Goal: Information Seeking & Learning: Check status

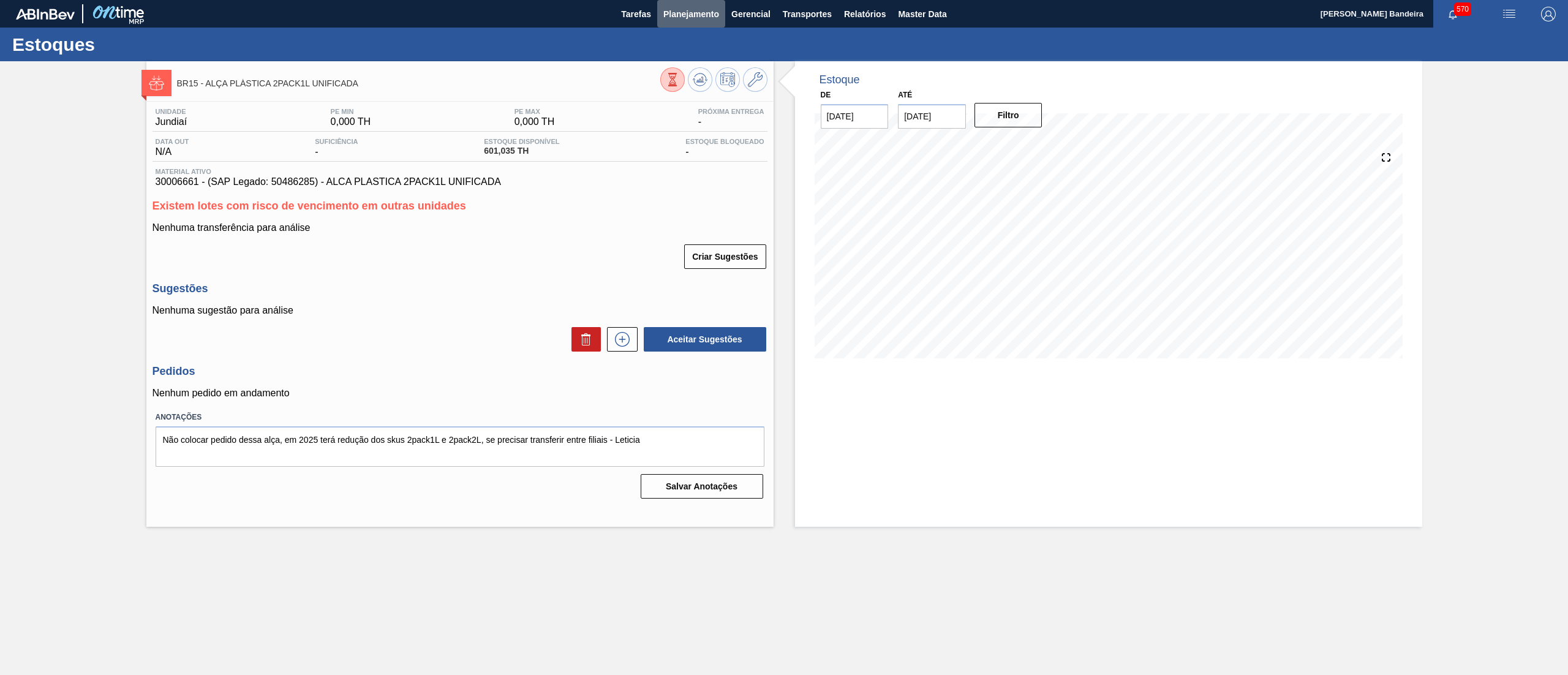
click at [687, 11] on span "Planejamento" at bounding box center [691, 14] width 56 height 15
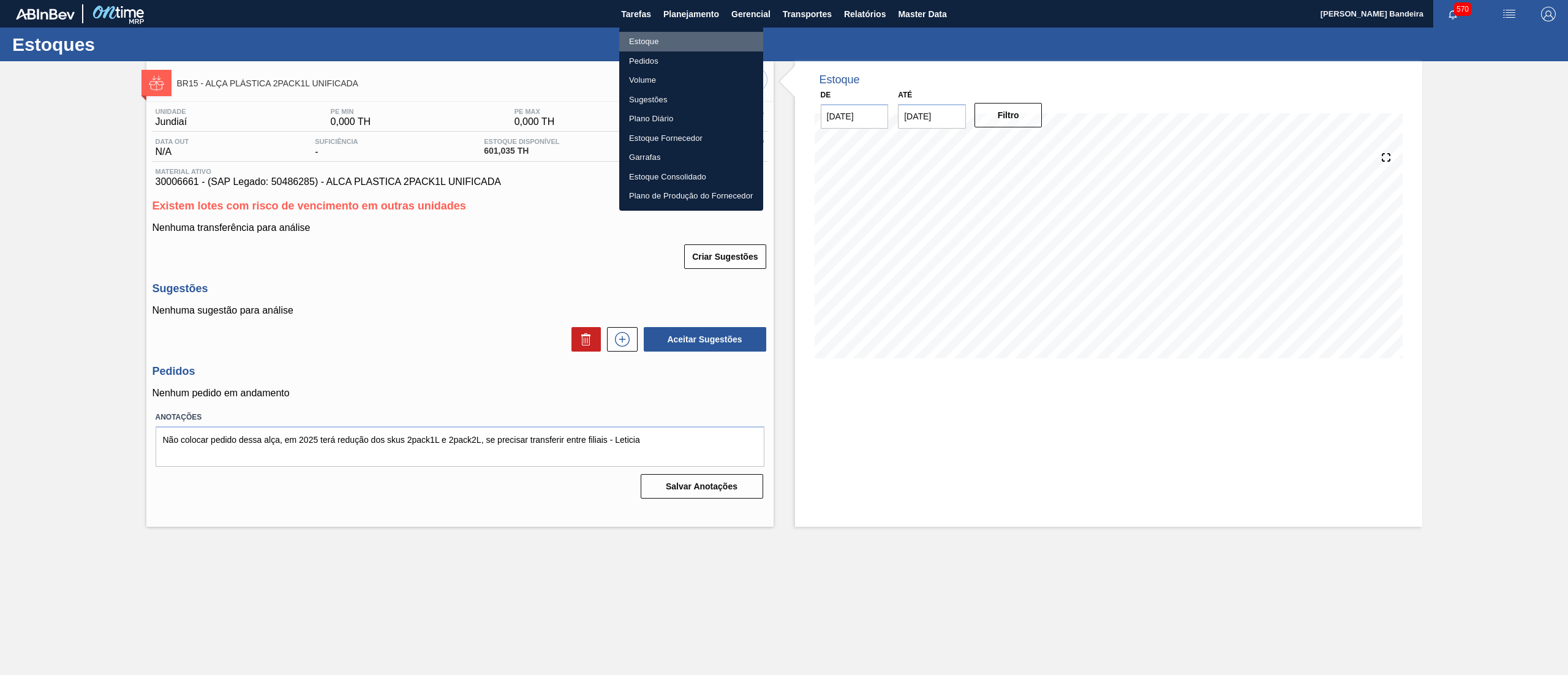
click at [684, 32] on li "Estoque" at bounding box center [691, 41] width 144 height 20
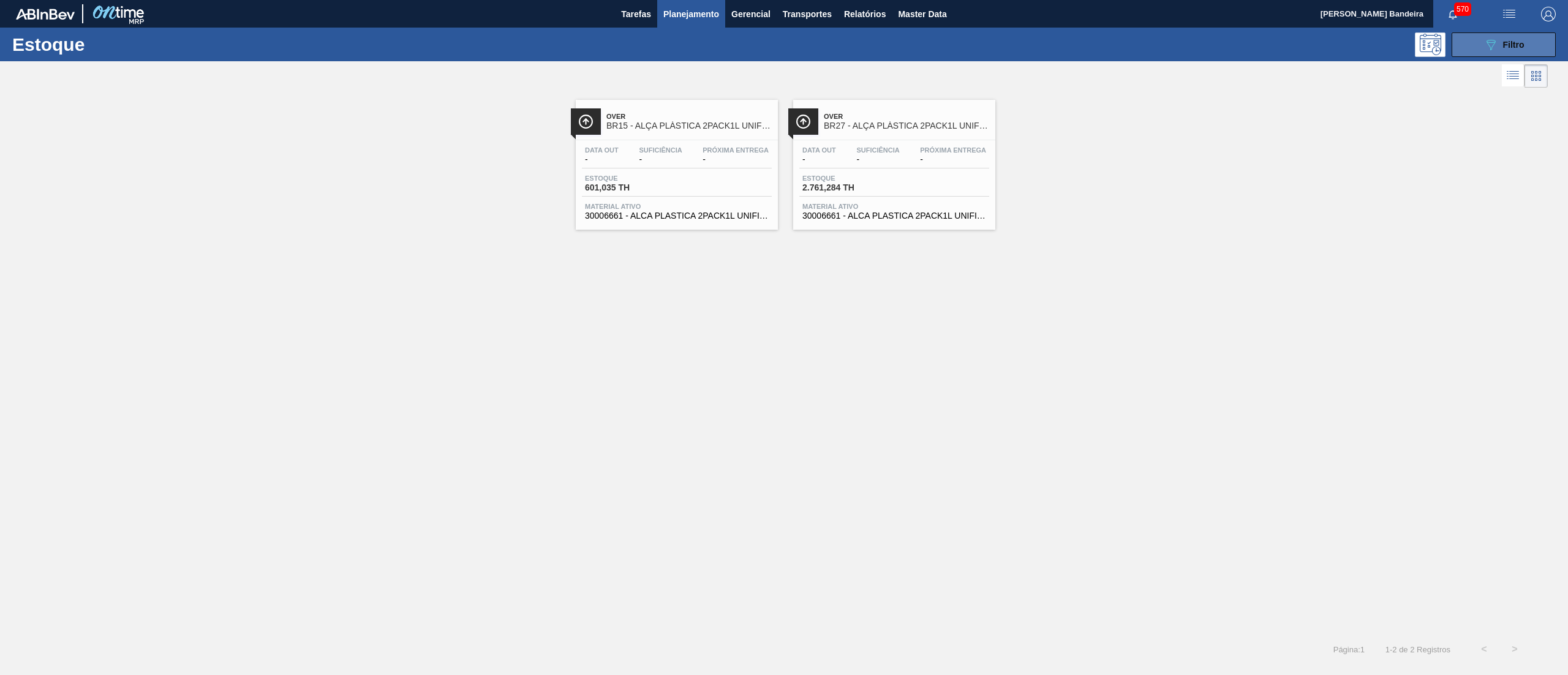
click at [1466, 41] on button "089F7B8B-B2A5-4AFE-B5C0-19BA573D28AC Filtro" at bounding box center [1503, 45] width 104 height 24
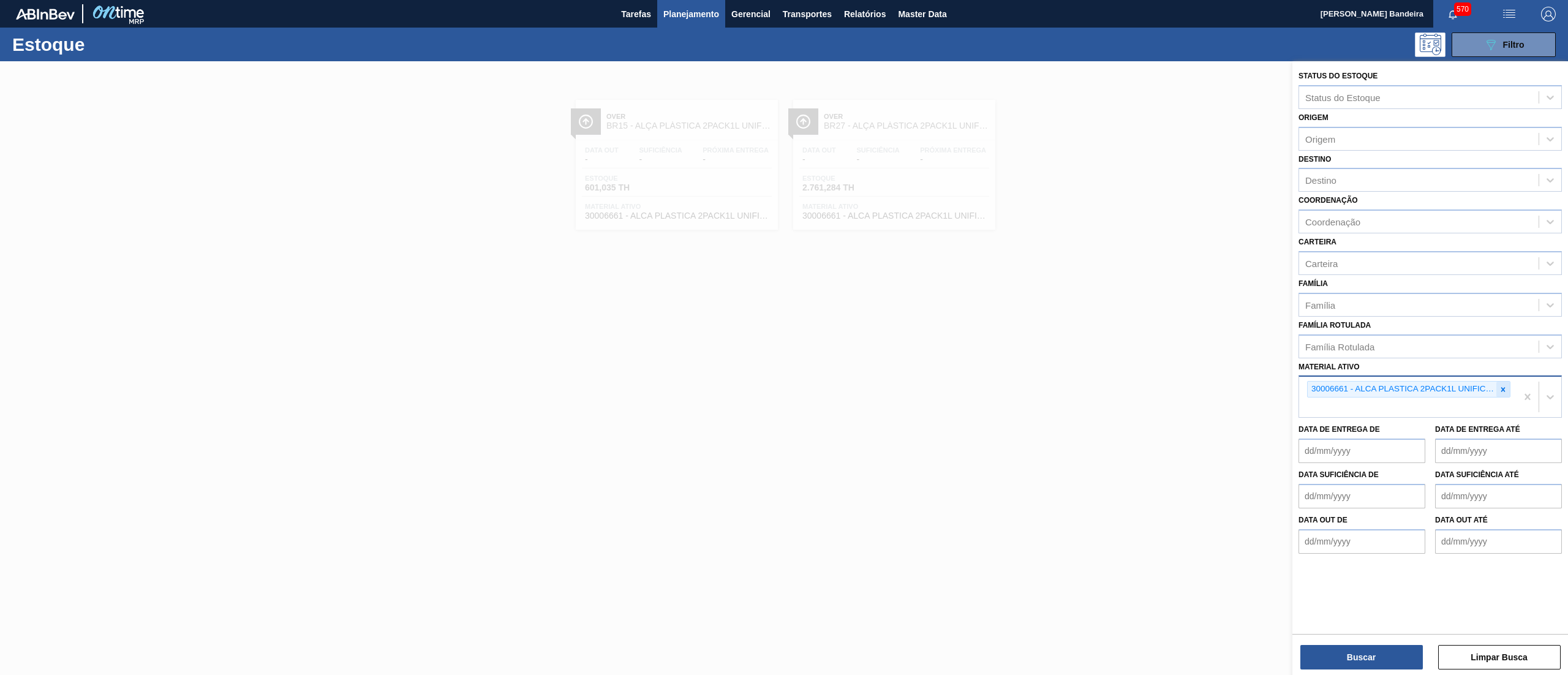
click at [1507, 392] on div at bounding box center [1502, 389] width 13 height 15
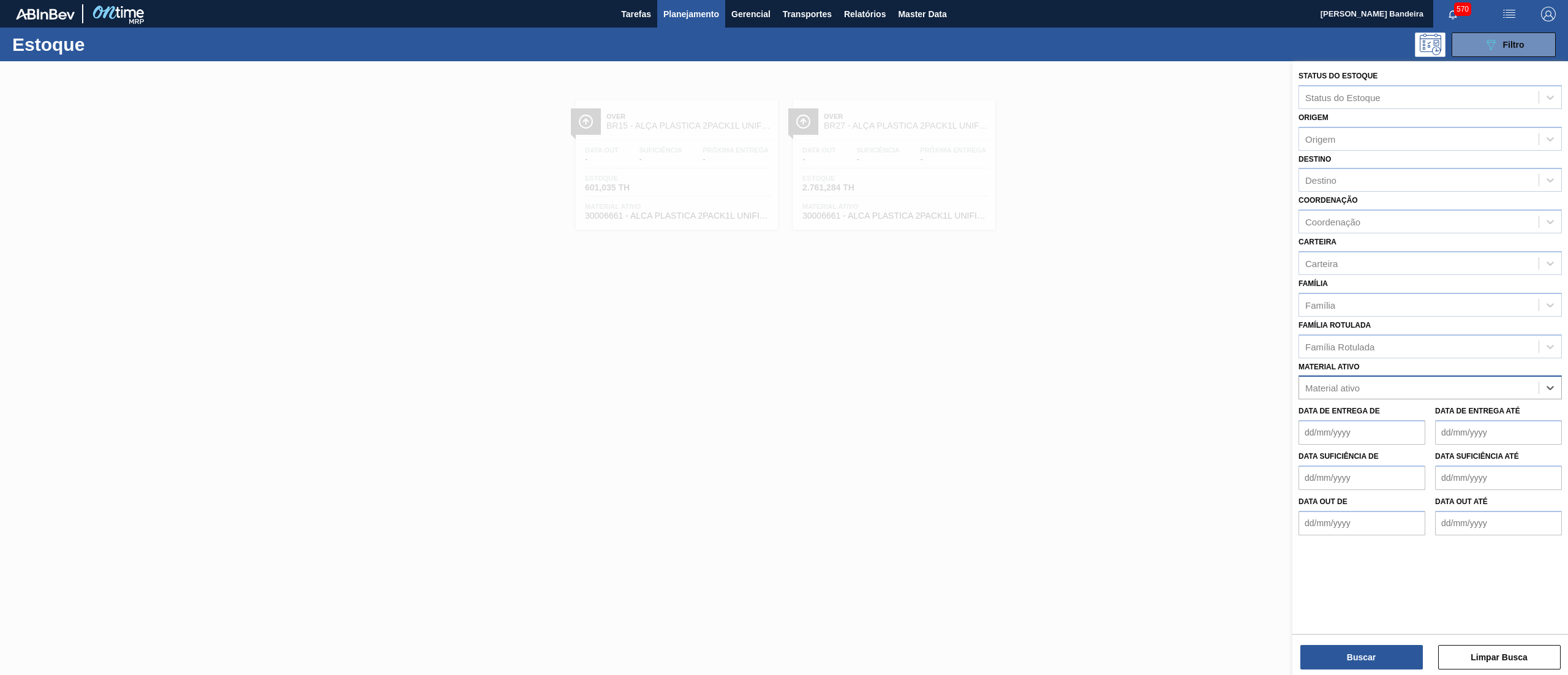
paste ativo "30034308"
type ativo "30034308"
click at [1434, 408] on div "30034308 - ROT PLAST 2 5L H GCA S CL NIV25" at bounding box center [1430, 418] width 264 height 23
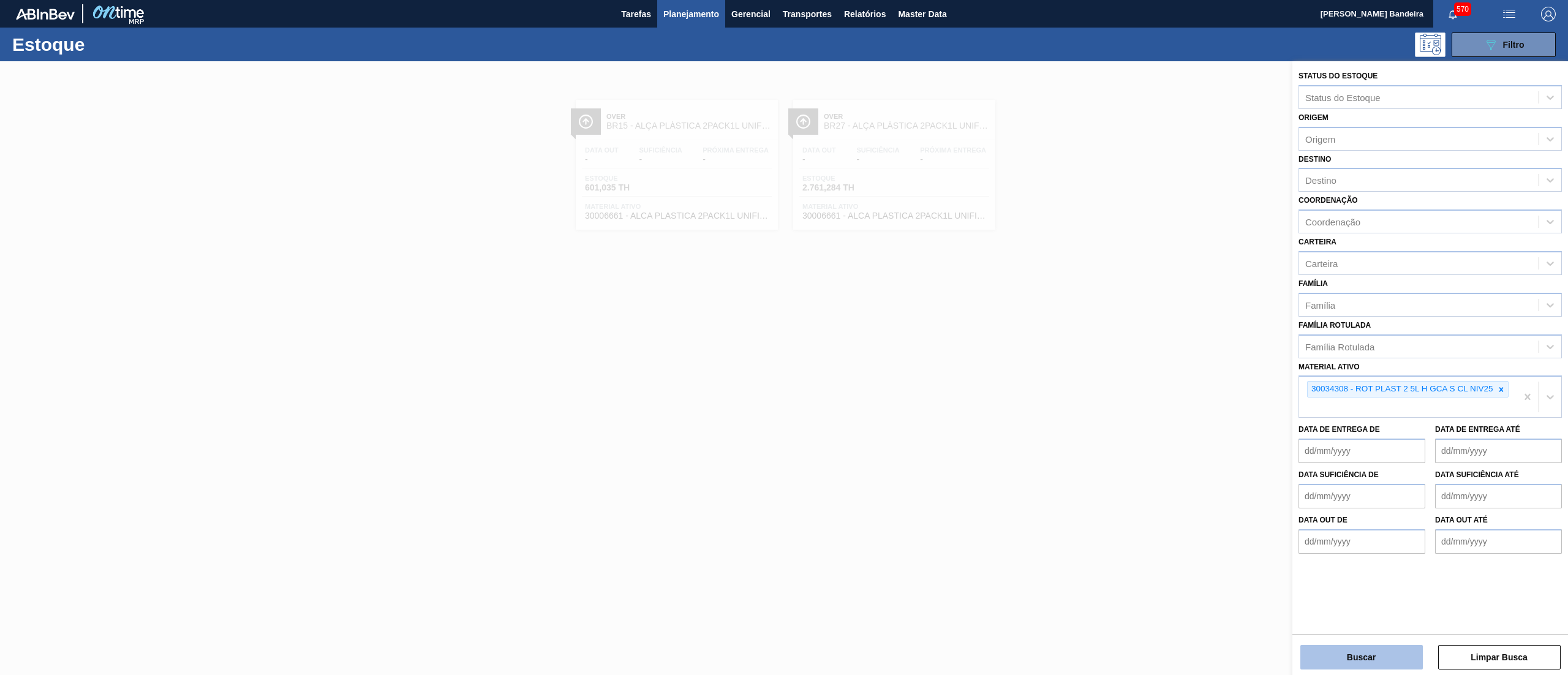
click at [1323, 663] on button "Buscar" at bounding box center [1362, 657] width 122 height 24
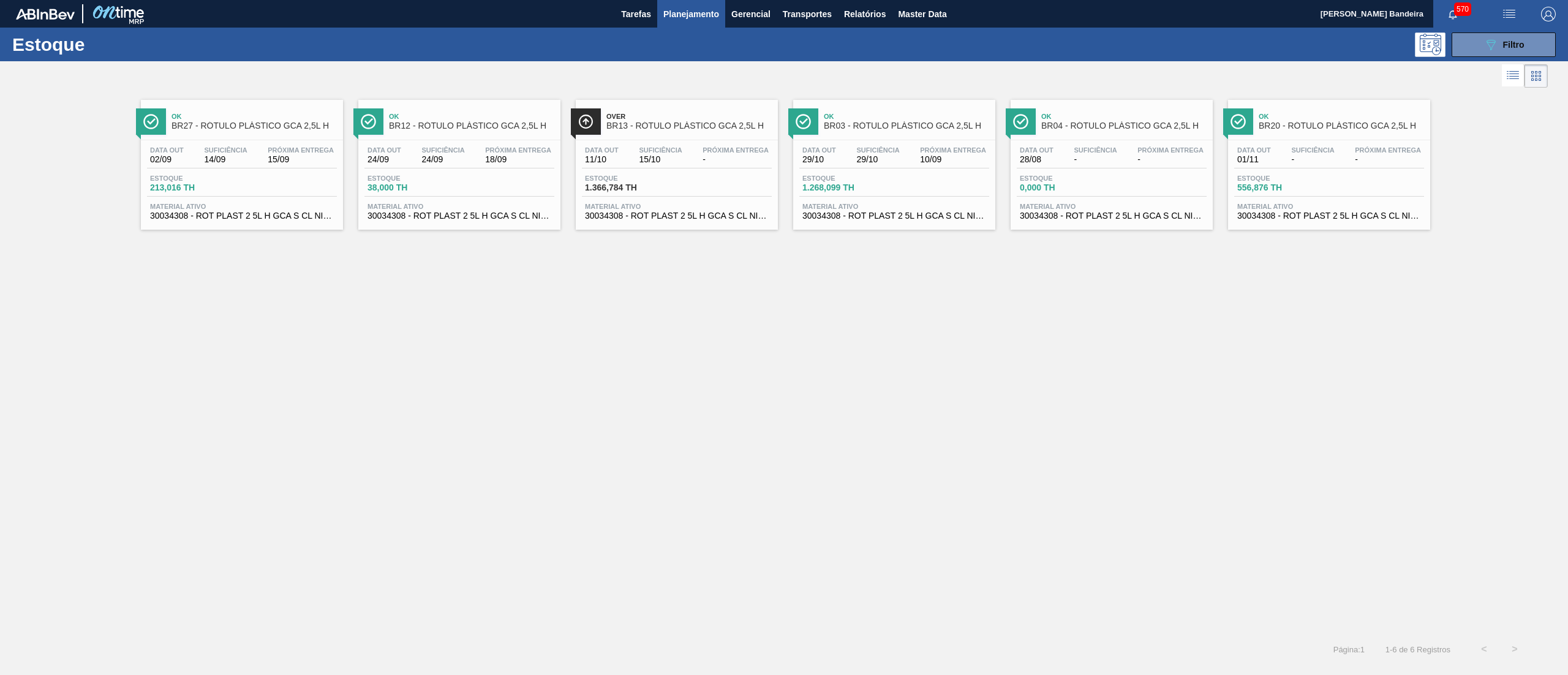
click at [450, 192] on span "38,000 TH" at bounding box center [410, 188] width 86 height 9
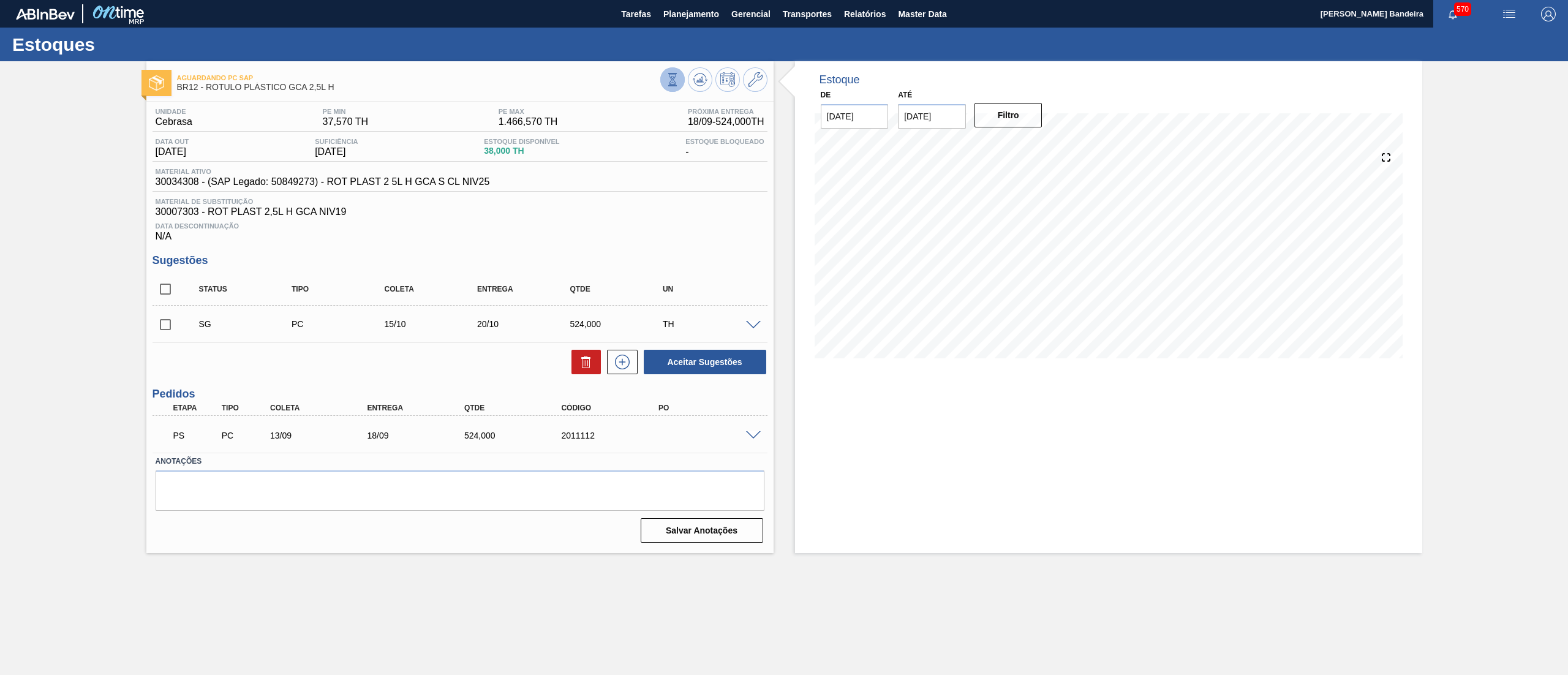
click at [674, 83] on icon at bounding box center [672, 79] width 13 height 13
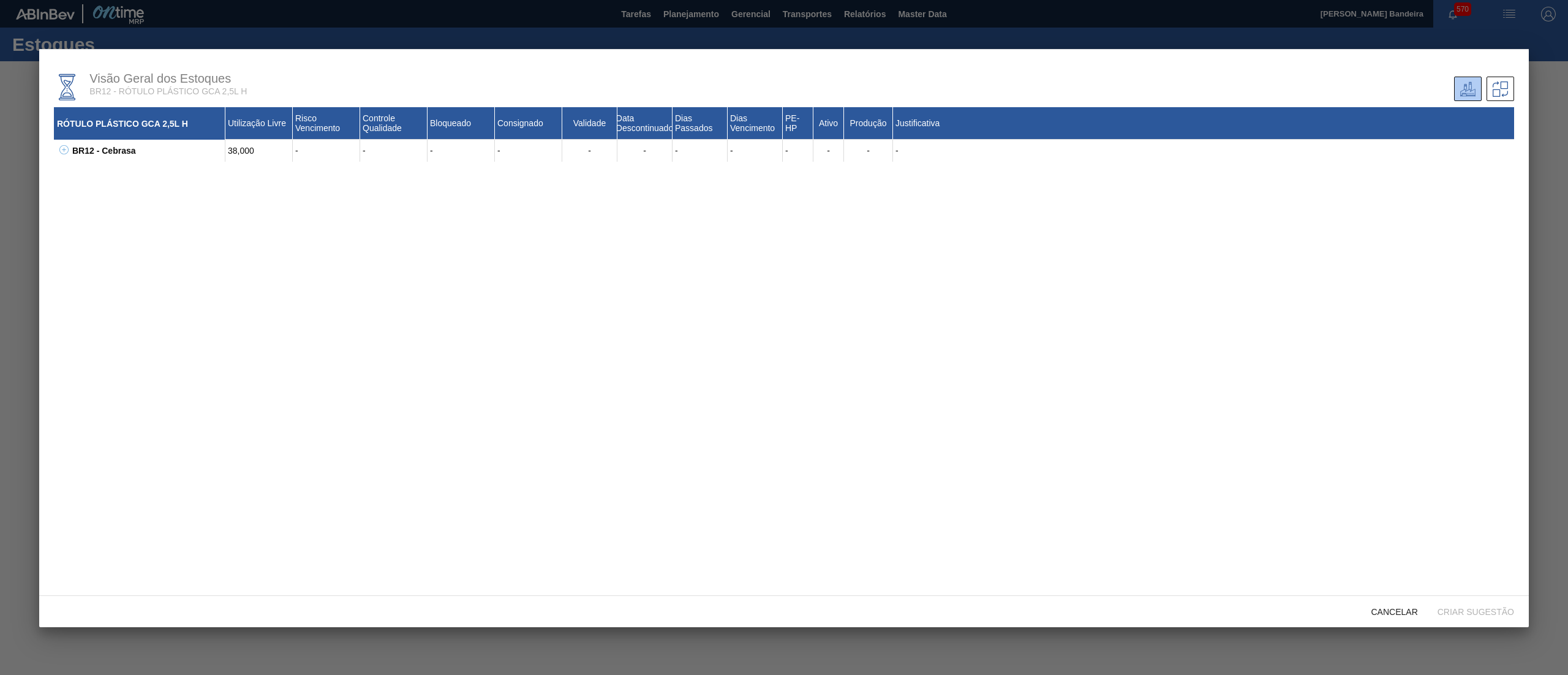
click at [68, 152] on icon at bounding box center [64, 150] width 9 height 9
click at [154, 180] on div "30003804 - ROT PLAST 2,5L H GCA NIV22" at bounding box center [155, 173] width 141 height 22
click at [1383, 601] on div "Cancelar" at bounding box center [1395, 611] width 66 height 23
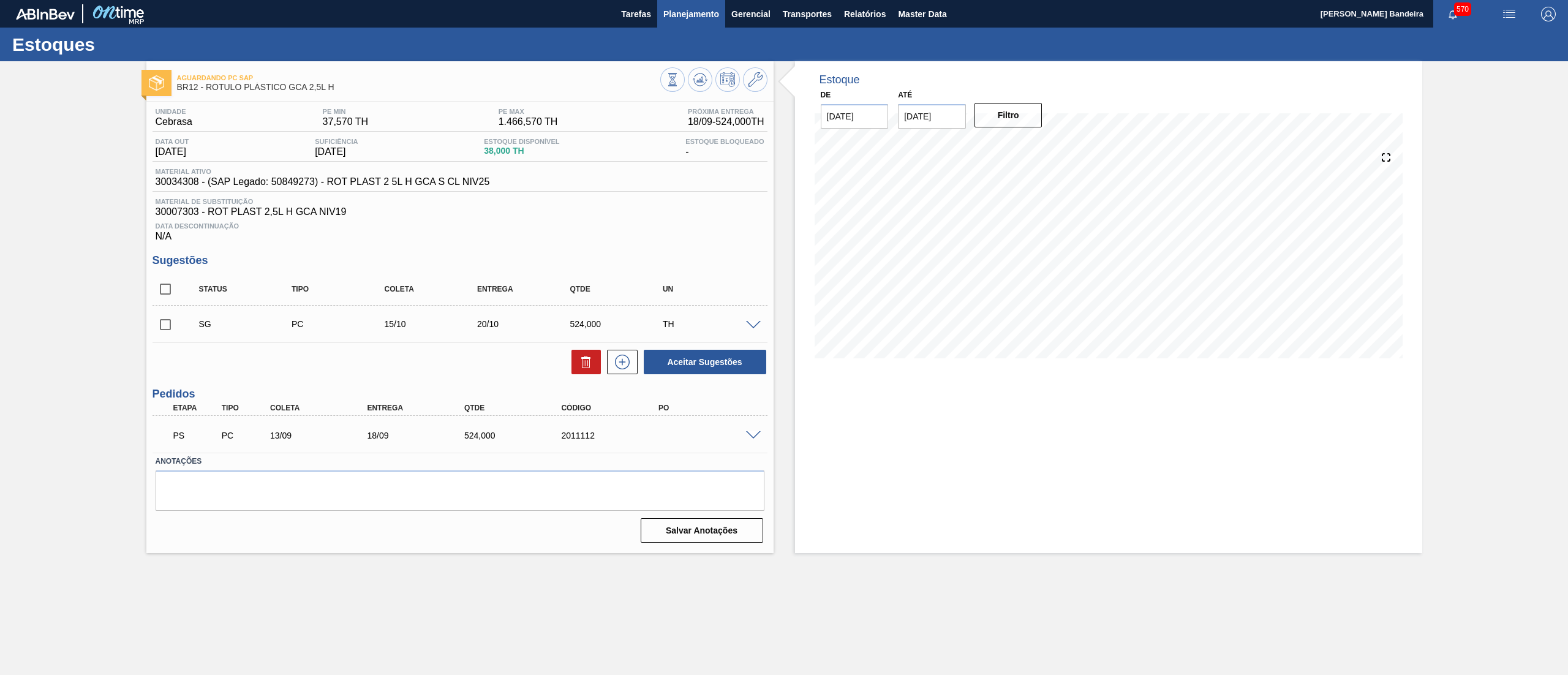
click at [703, 11] on span "Planejamento" at bounding box center [691, 14] width 56 height 15
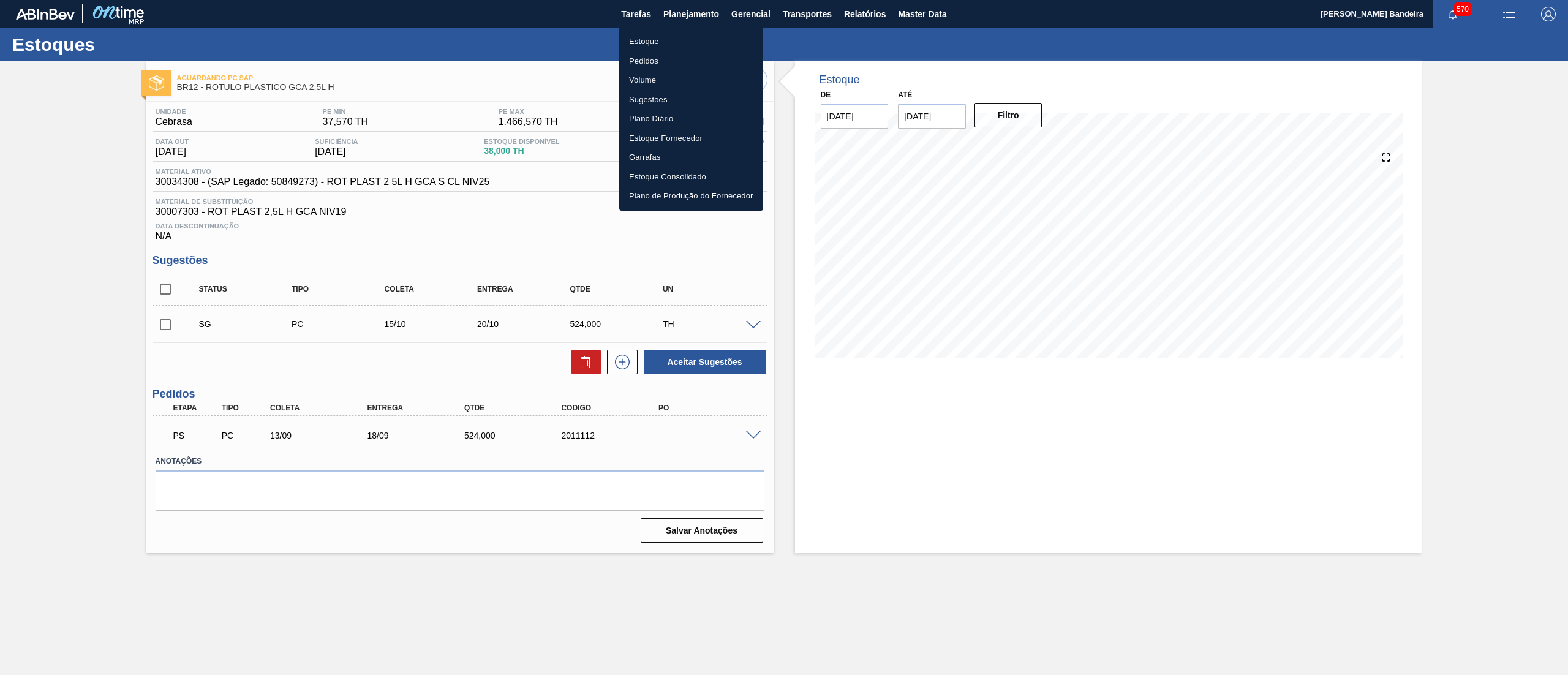
click at [671, 37] on li "Estoque" at bounding box center [691, 41] width 144 height 20
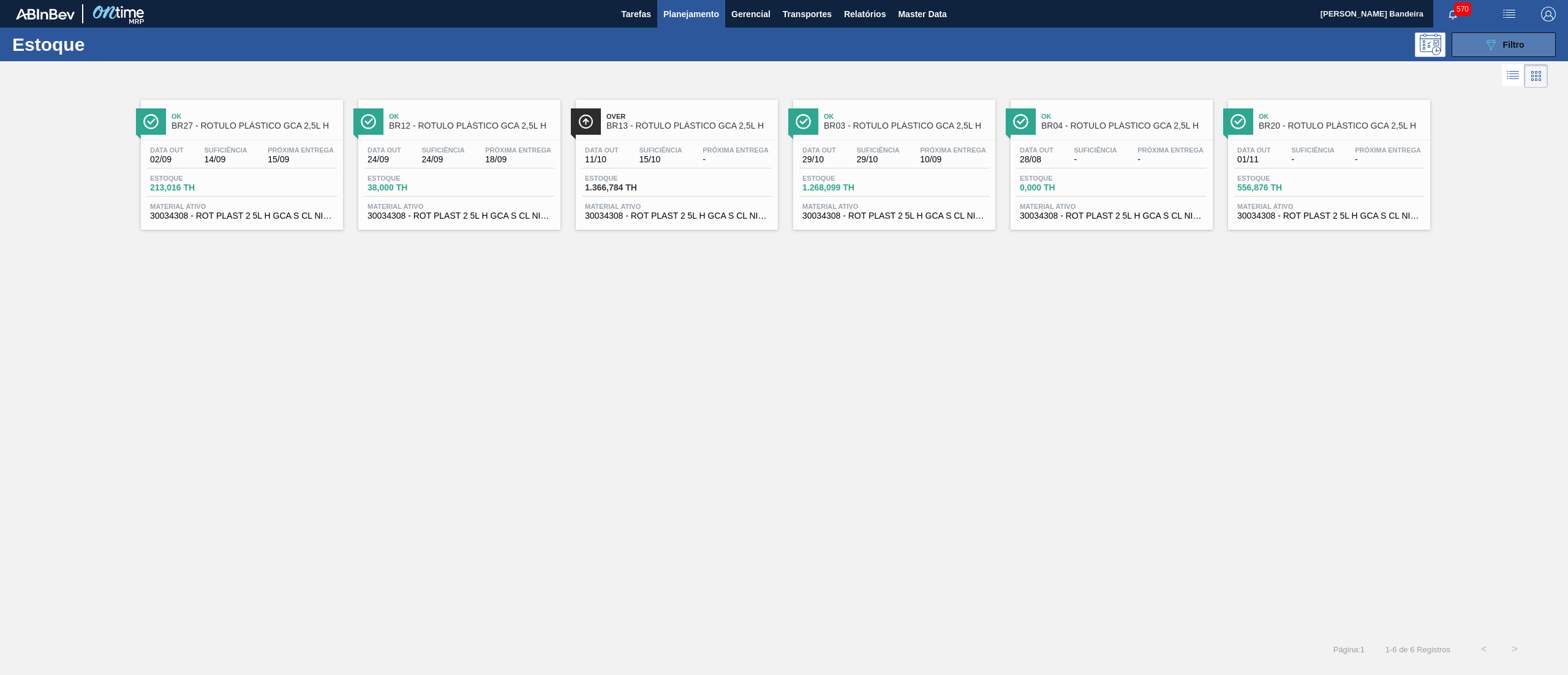
click at [1511, 45] on span "Filtro" at bounding box center [1514, 45] width 22 height 10
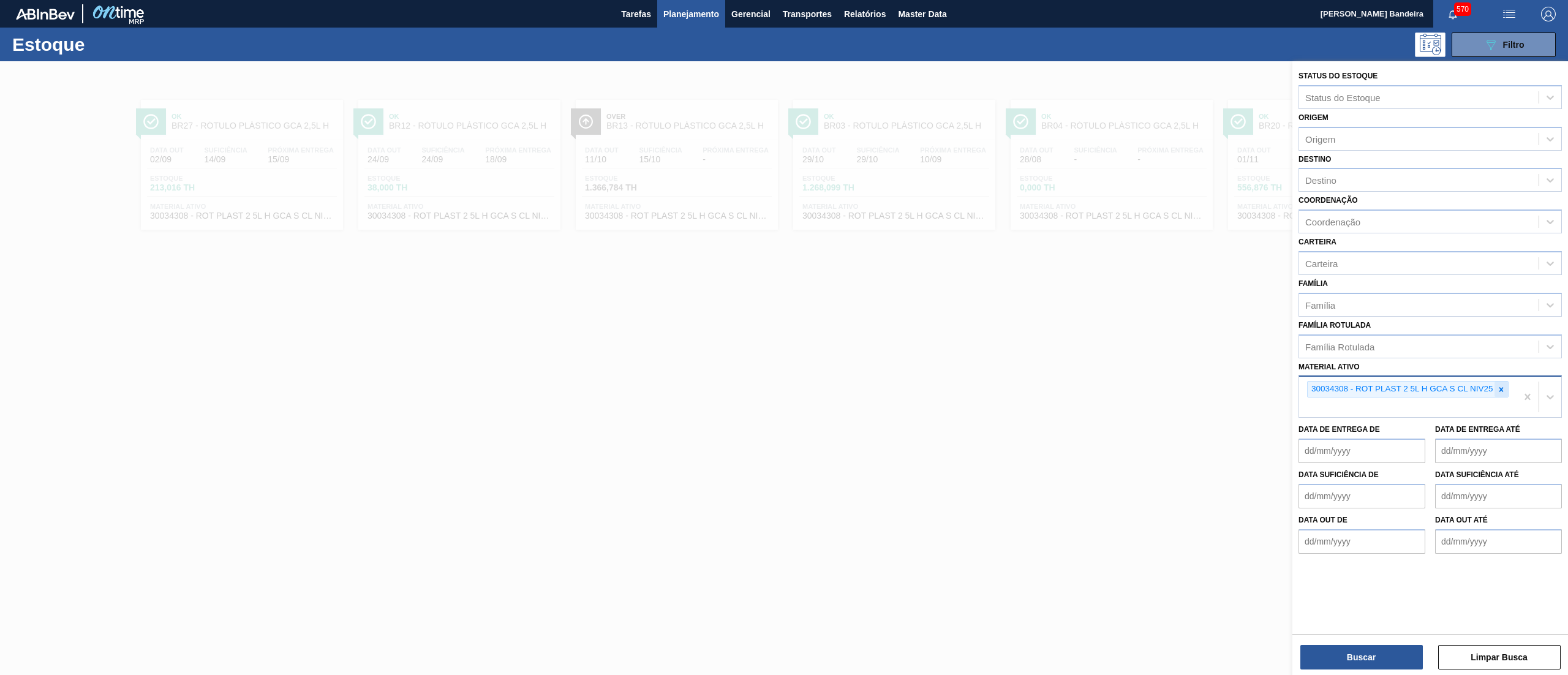
click at [1504, 392] on icon at bounding box center [1500, 389] width 8 height 8
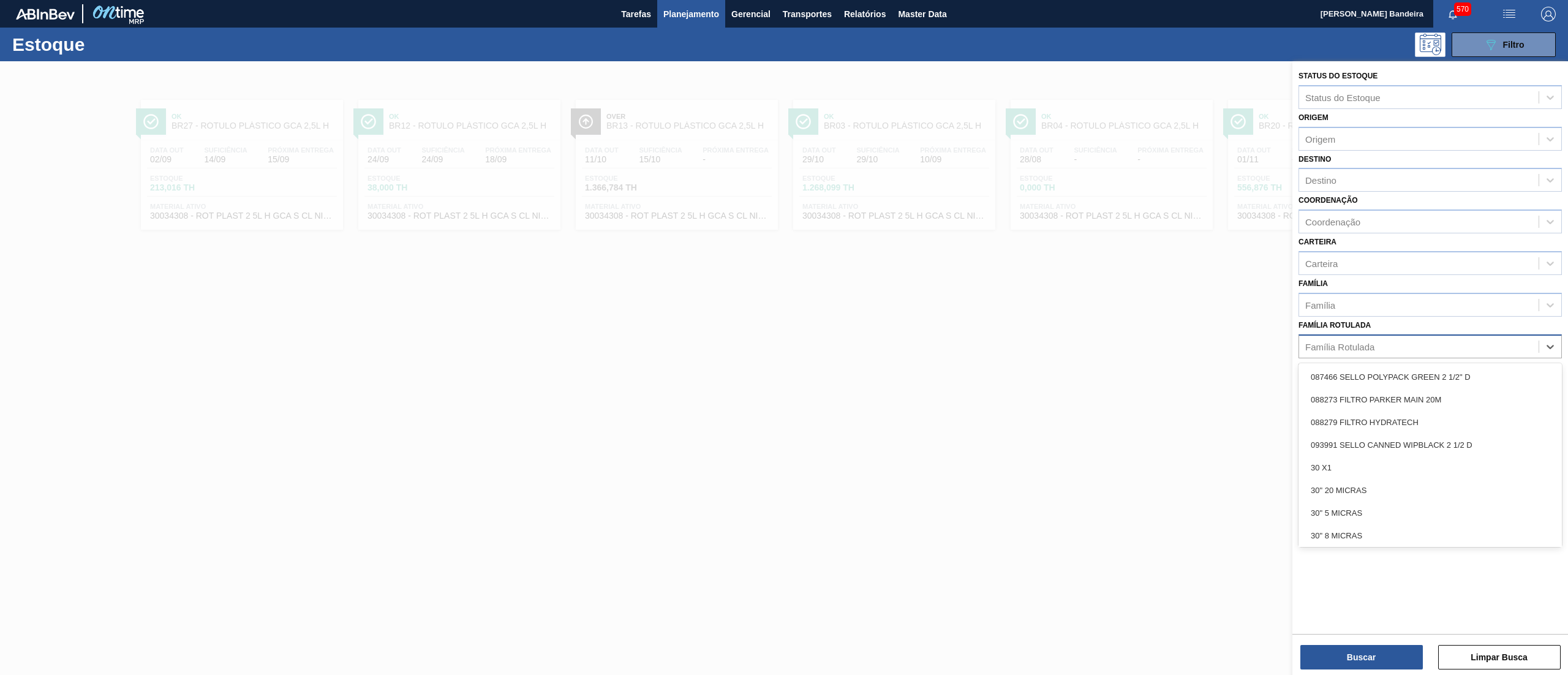
click at [1451, 345] on div "Família Rotulada" at bounding box center [1419, 346] width 239 height 18
paste Rotulada "RÓTULO PLÁSTICO GCA 2PACK1L H"
type Rotulada "RÓTULO PLÁSTICO GCA 2PACK1L H"
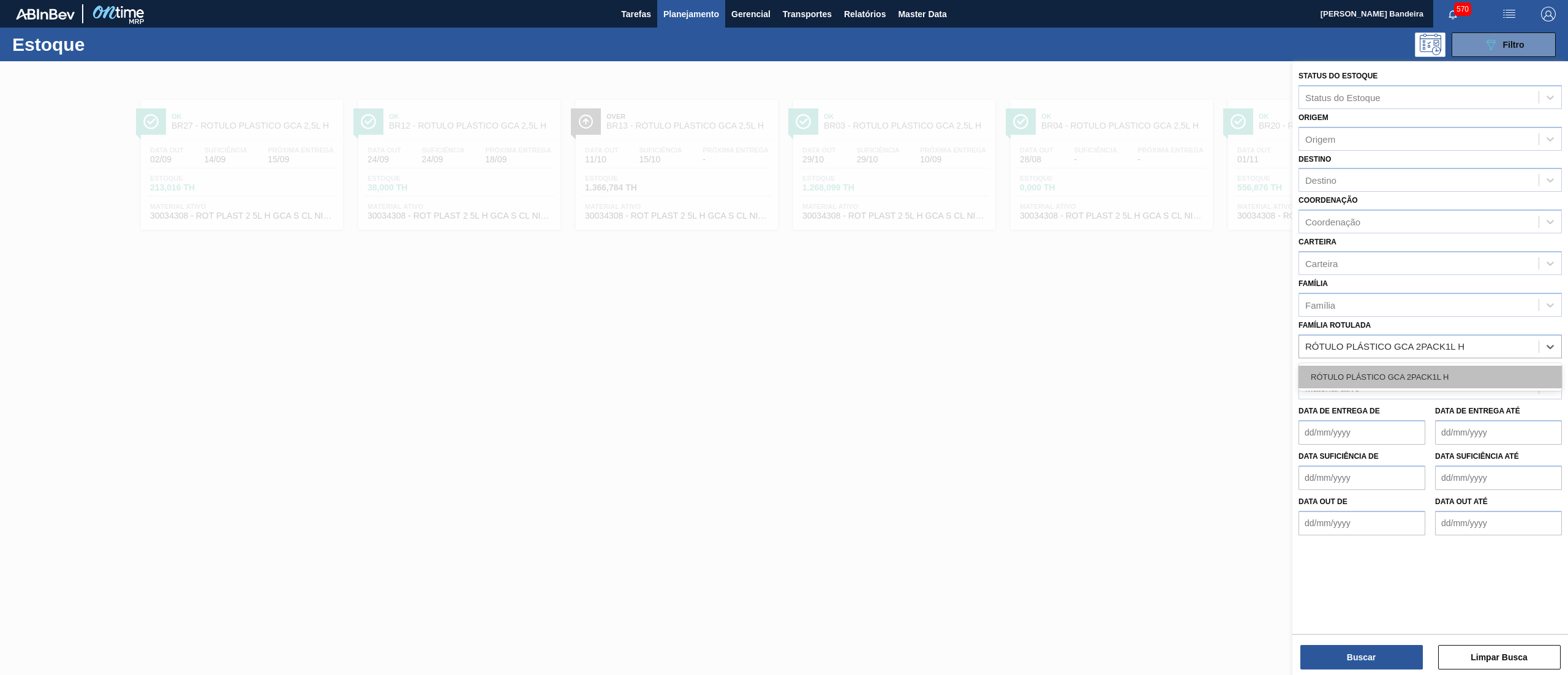
click at [1441, 376] on div "RÓTULO PLÁSTICO GCA 2PACK1L H" at bounding box center [1430, 377] width 264 height 23
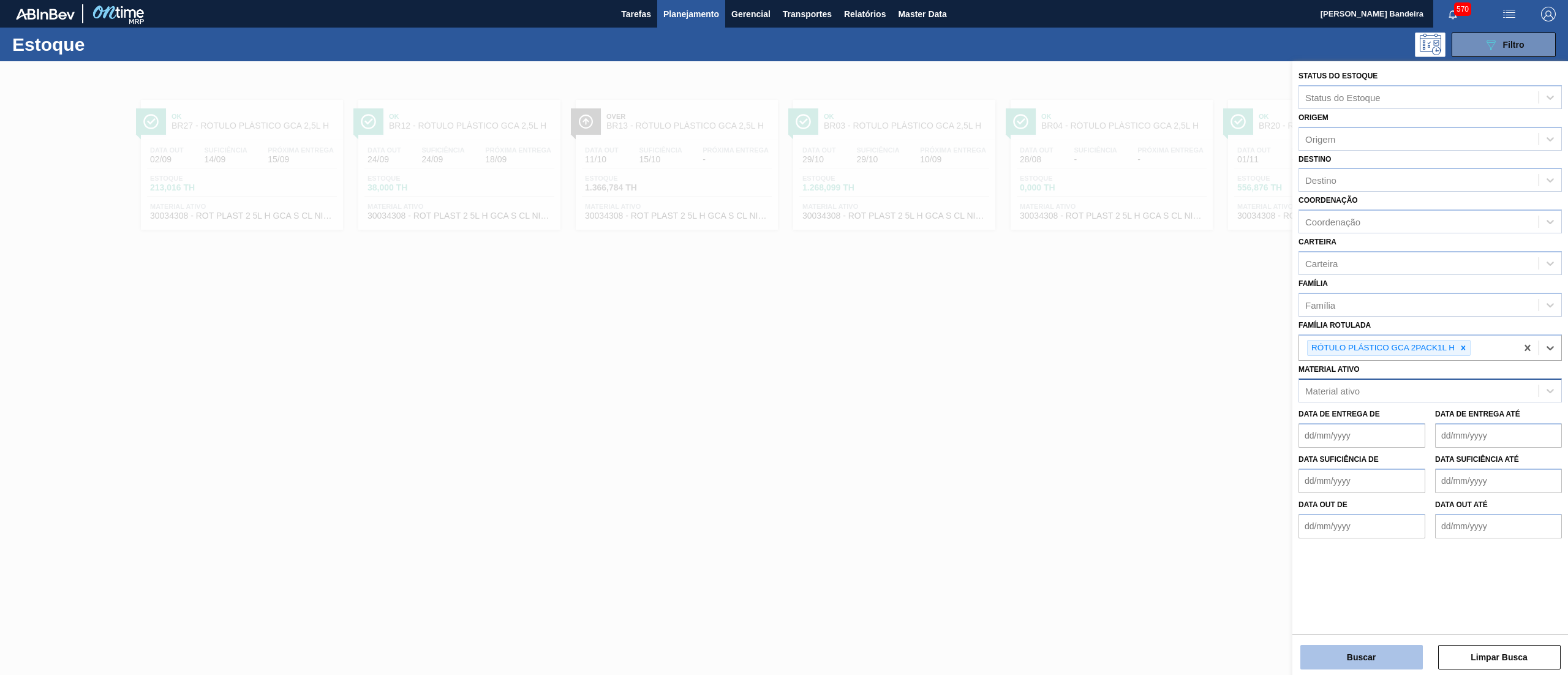
click at [1364, 646] on button "Buscar" at bounding box center [1362, 657] width 122 height 24
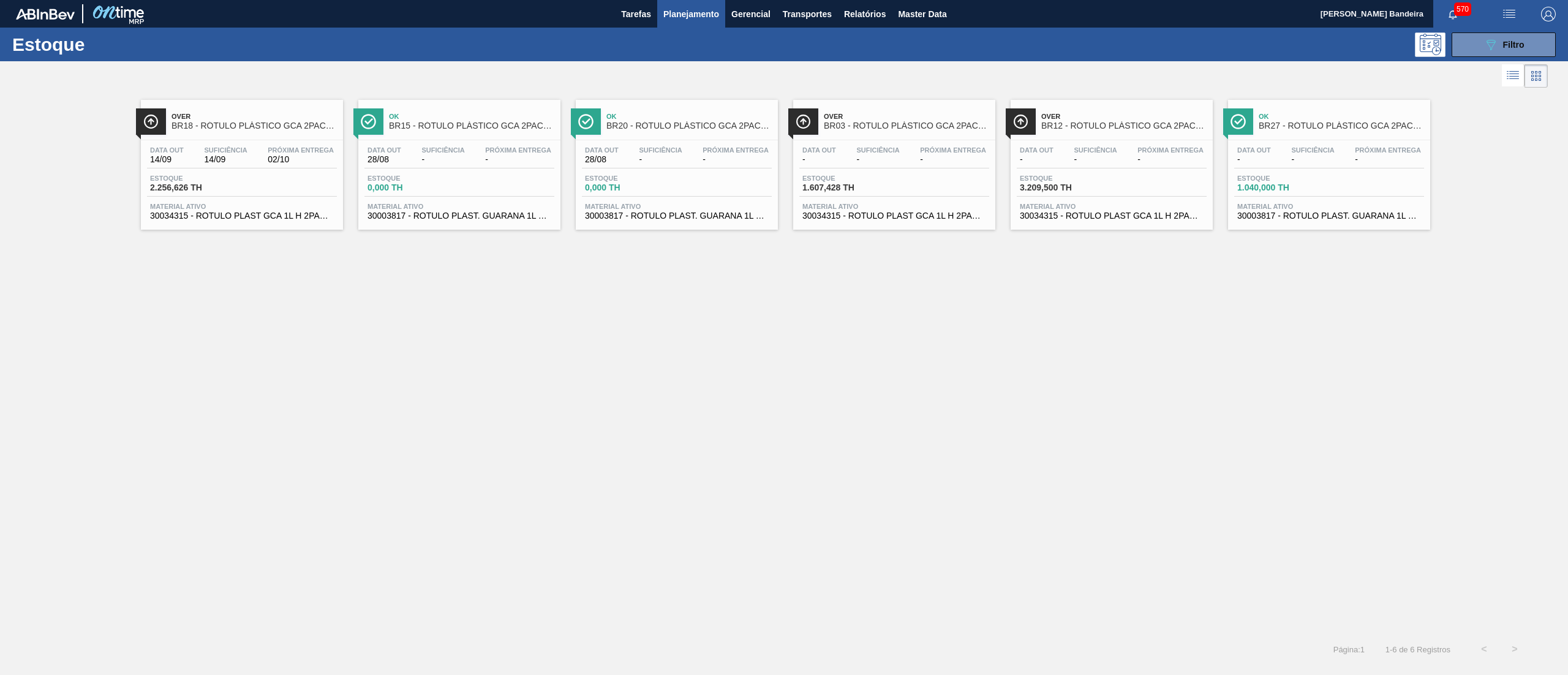
click at [887, 218] on span "30034315 - ROTULO PLAST GCA 1L H 2PACK1L S CL NIV25" at bounding box center [894, 216] width 184 height 9
click at [1348, 220] on span "30003817 - ROTULO PLAST. GUARANA 1L H 2PACK1L NIV22" at bounding box center [1329, 216] width 184 height 9
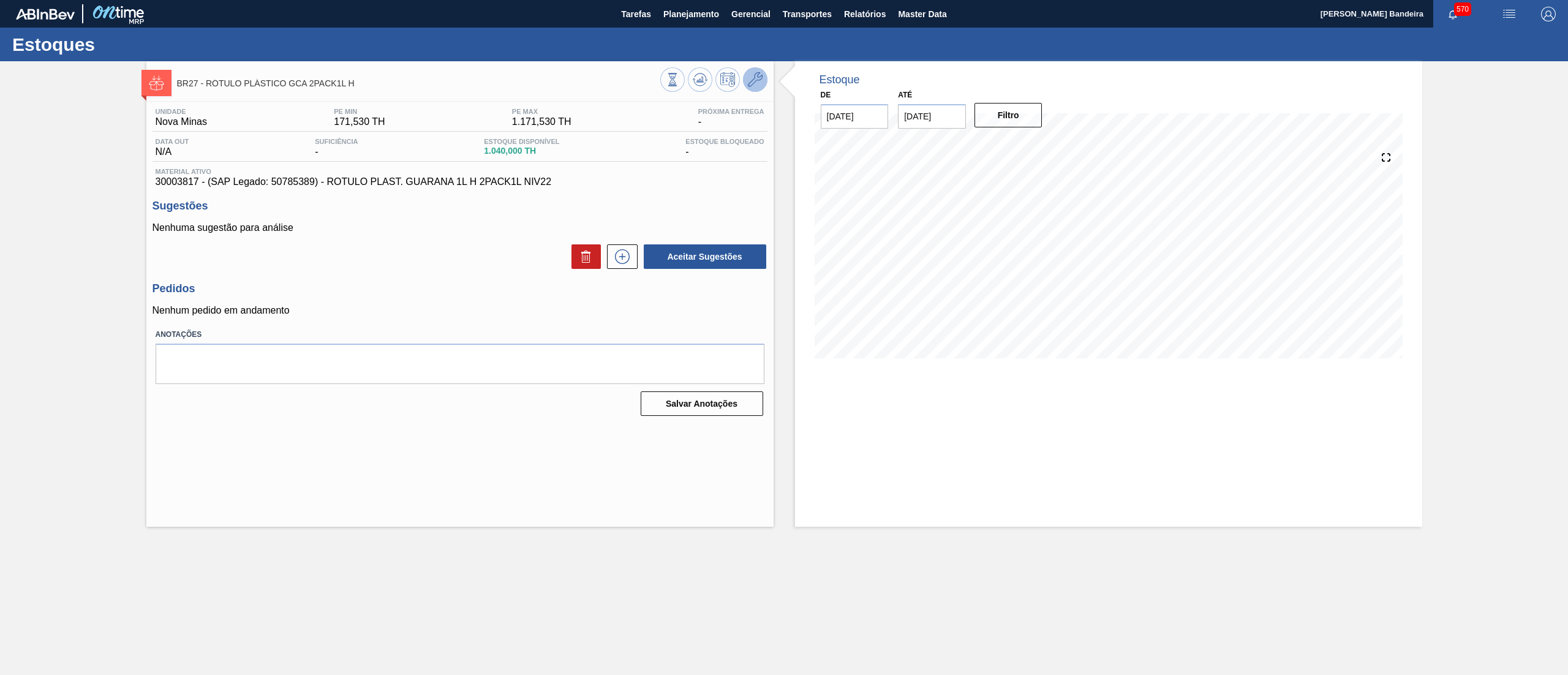
click at [752, 82] on icon at bounding box center [755, 79] width 15 height 15
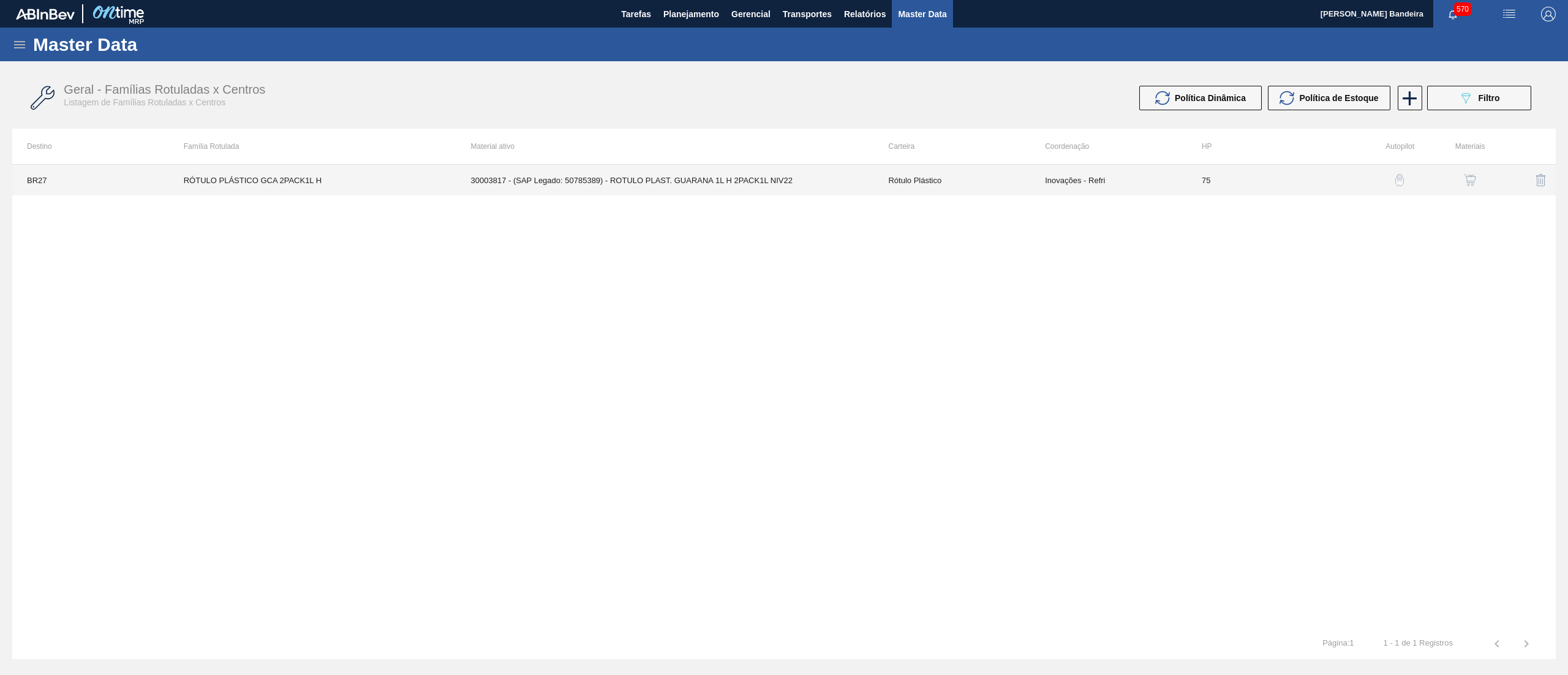
click at [365, 180] on td "RÓTULO PLÁSTICO GCA 2PACK1L H" at bounding box center [312, 180] width 287 height 31
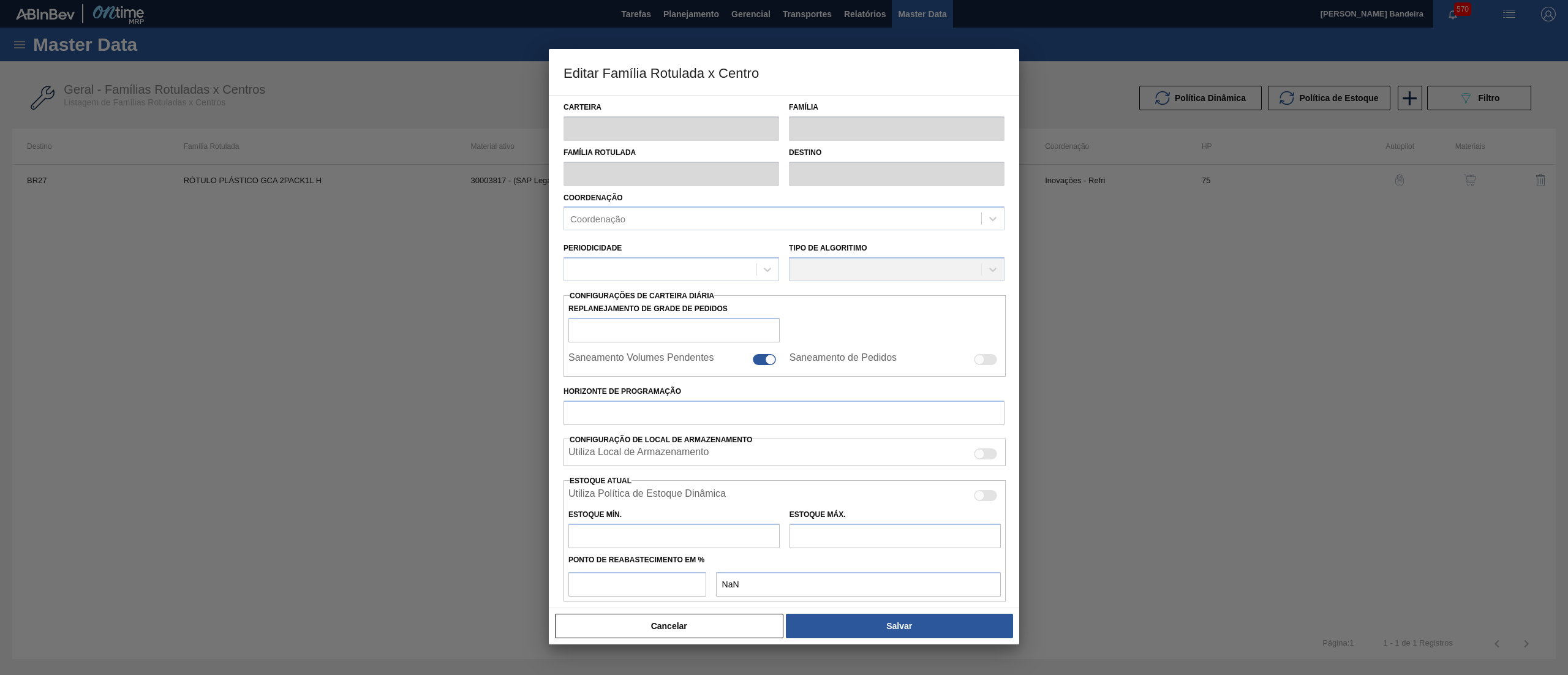
type input "Rótulo Plástico"
type input "RÓTULO PLÁSTICO GCA 2PACK1L H"
type input "BR27 - [GEOGRAPHIC_DATA]"
type input "75"
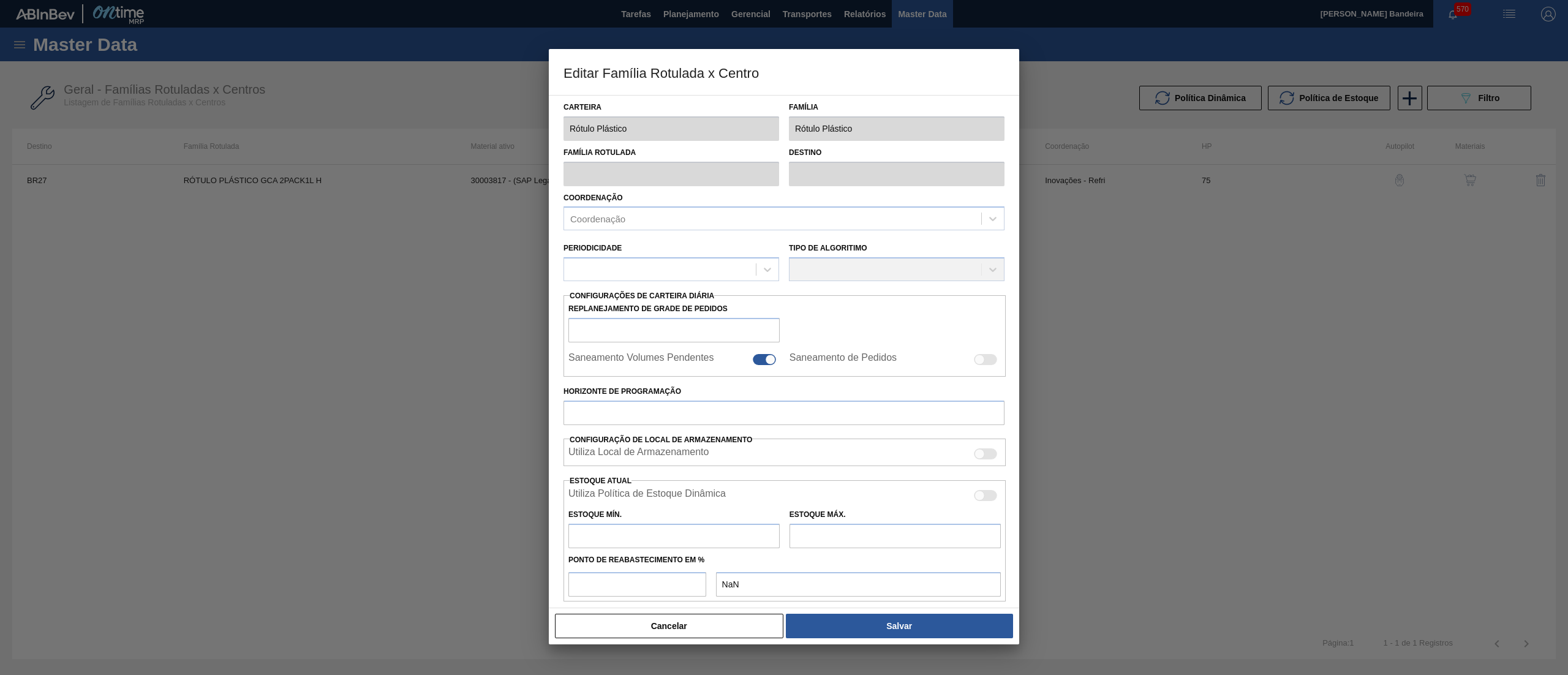
type input "171,53"
type input "1.171,53"
type input "50"
type input "671,530"
checkbox input "true"
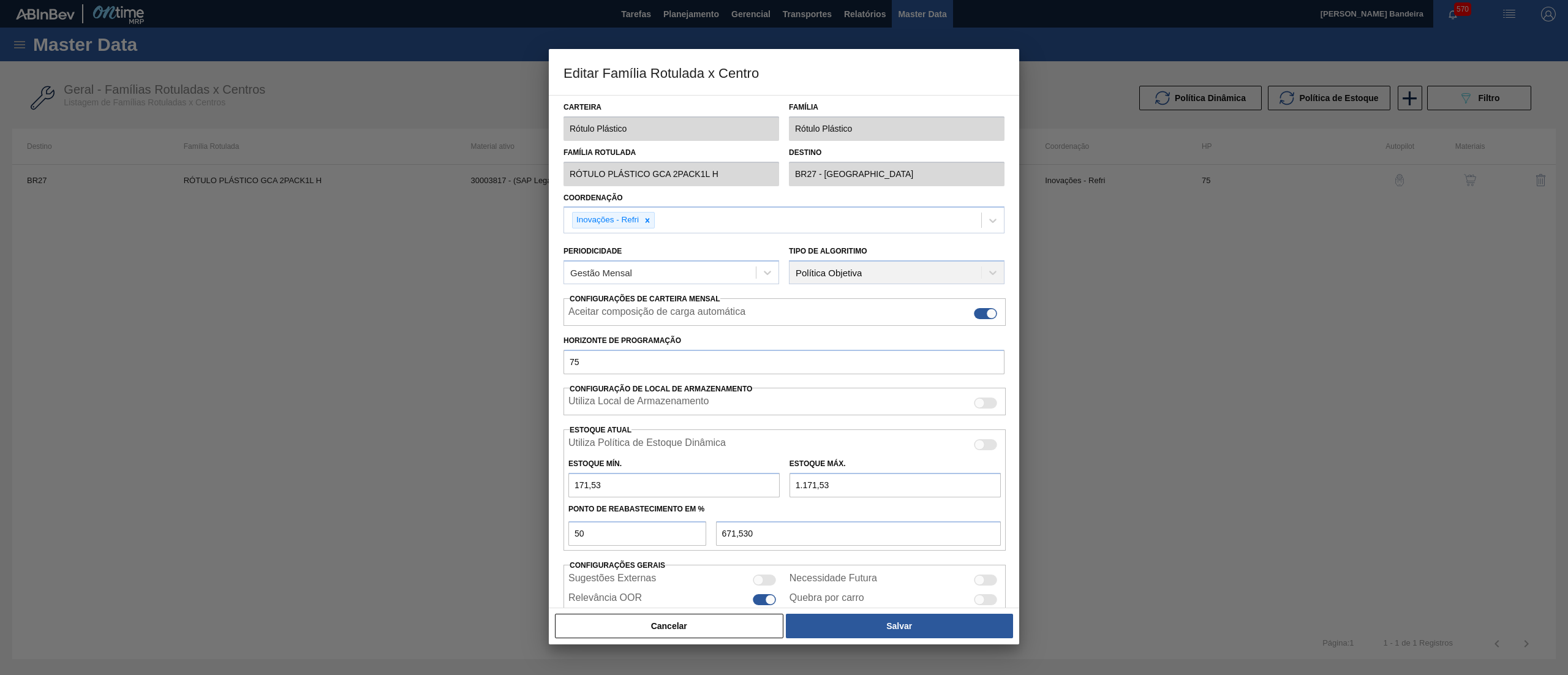
click at [476, 215] on div "Editar Família Rotulada x Centro Carteira Rótulo Plástico Família Rótulo Plásti…" at bounding box center [784, 338] width 1568 height 675
click at [647, 633] on button "Cancelar" at bounding box center [669, 626] width 229 height 24
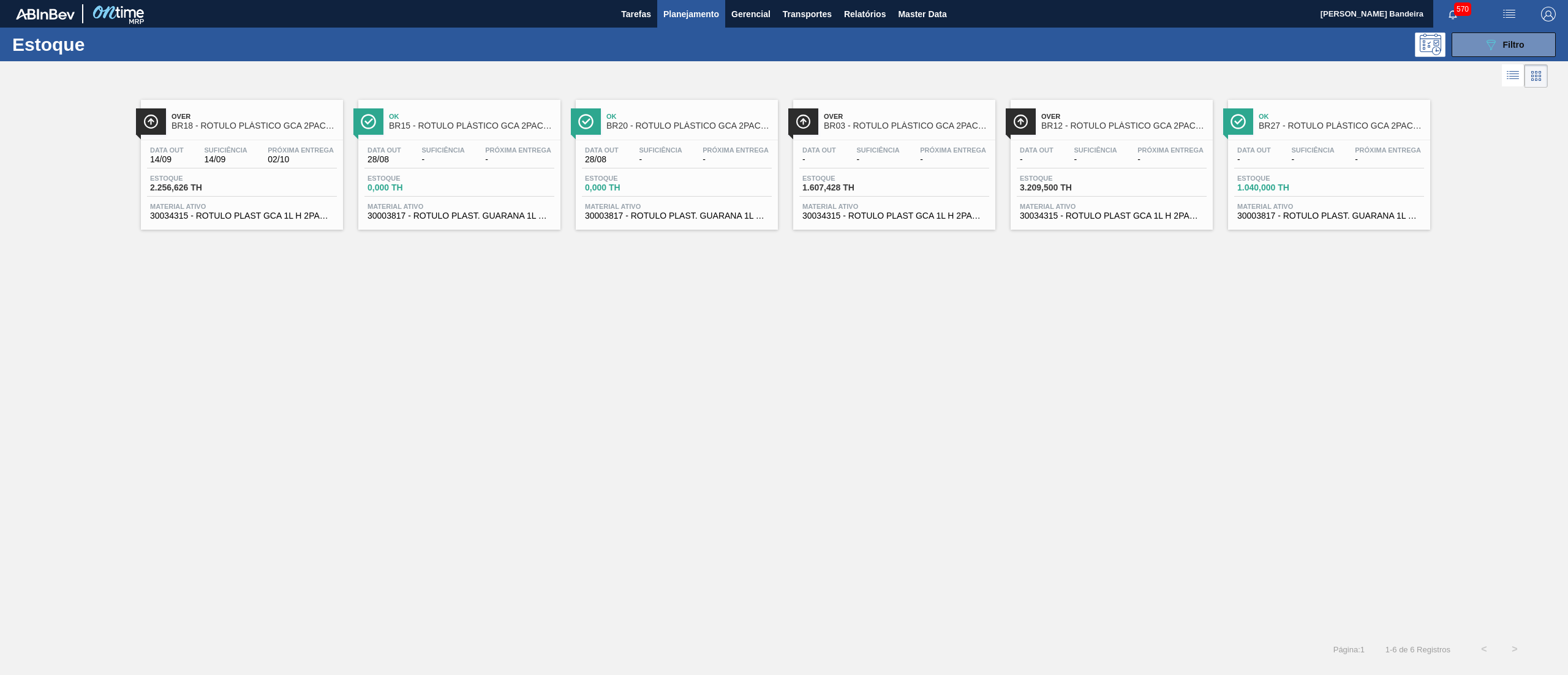
click at [404, 217] on span "30003817 - ROTULO PLAST. GUARANA 1L H 2PACK1L NIV22" at bounding box center [459, 216] width 184 height 9
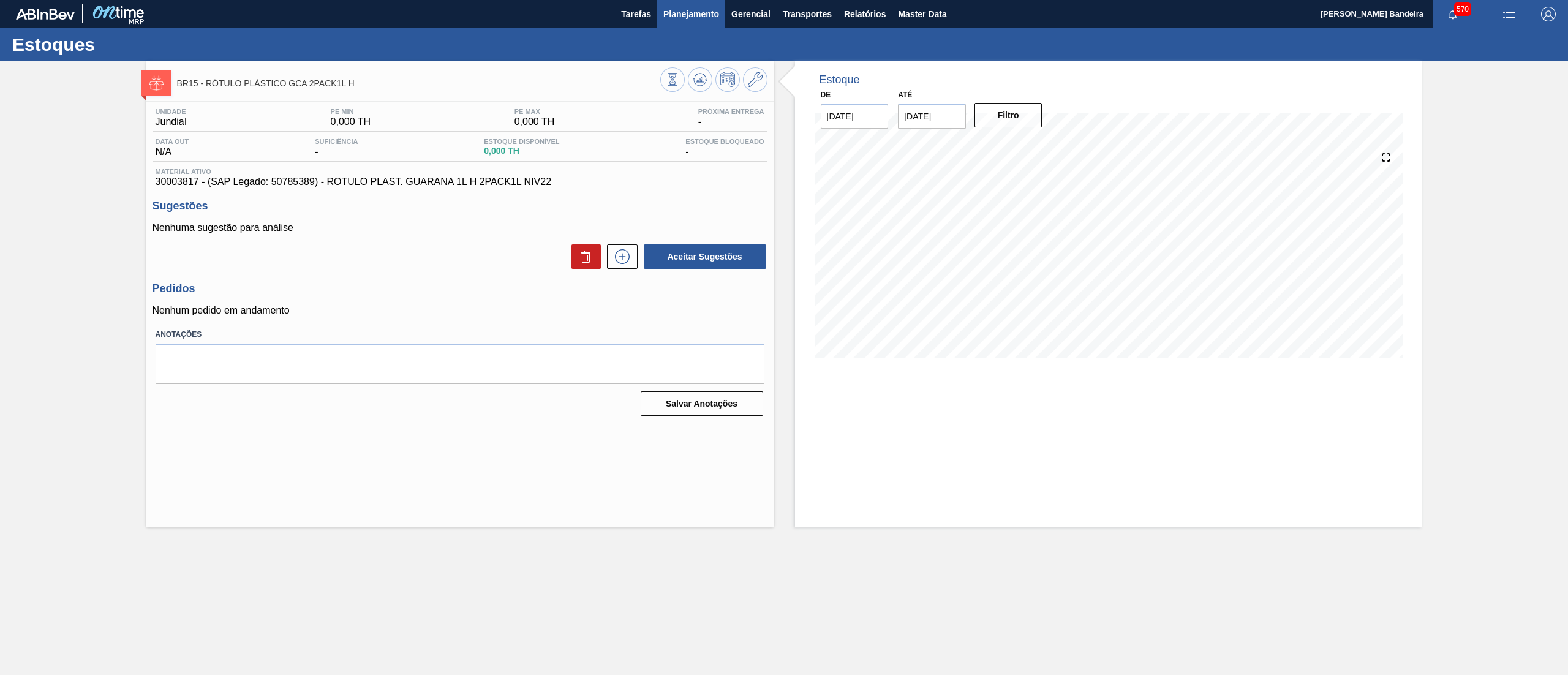
click at [686, 24] on button "Planejamento" at bounding box center [691, 13] width 68 height 27
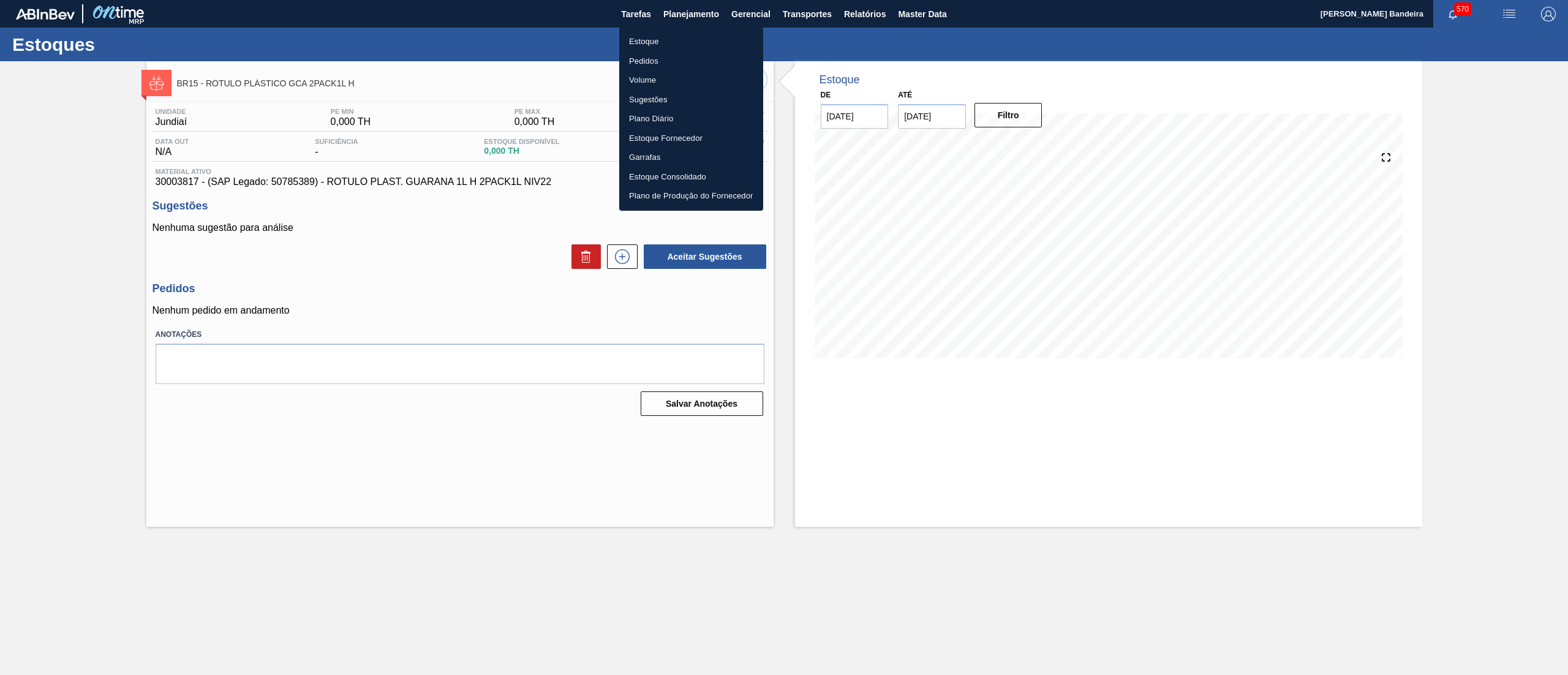
click at [680, 43] on li "Estoque" at bounding box center [691, 41] width 144 height 20
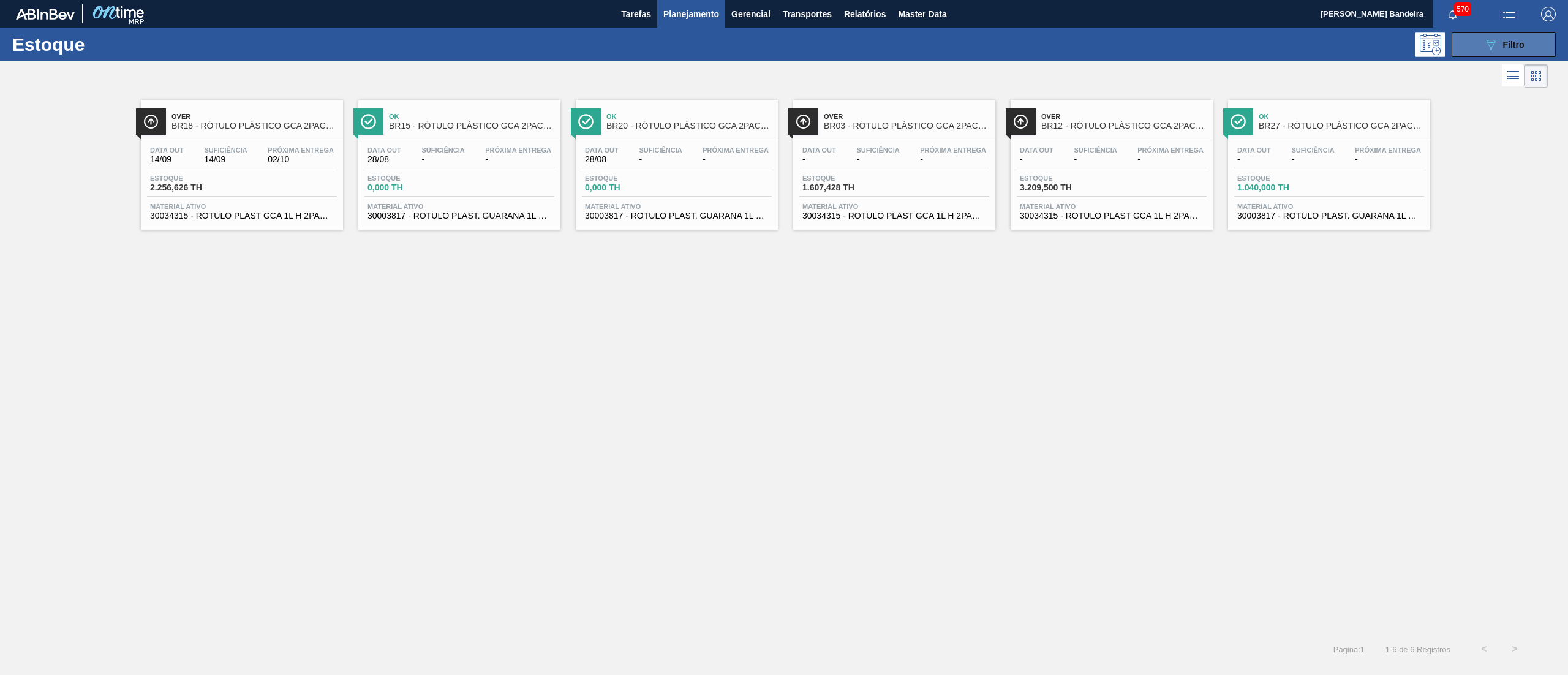
click at [1499, 39] on div "089F7B8B-B2A5-4AFE-B5C0-19BA573D28AC Filtro" at bounding box center [1504, 45] width 41 height 15
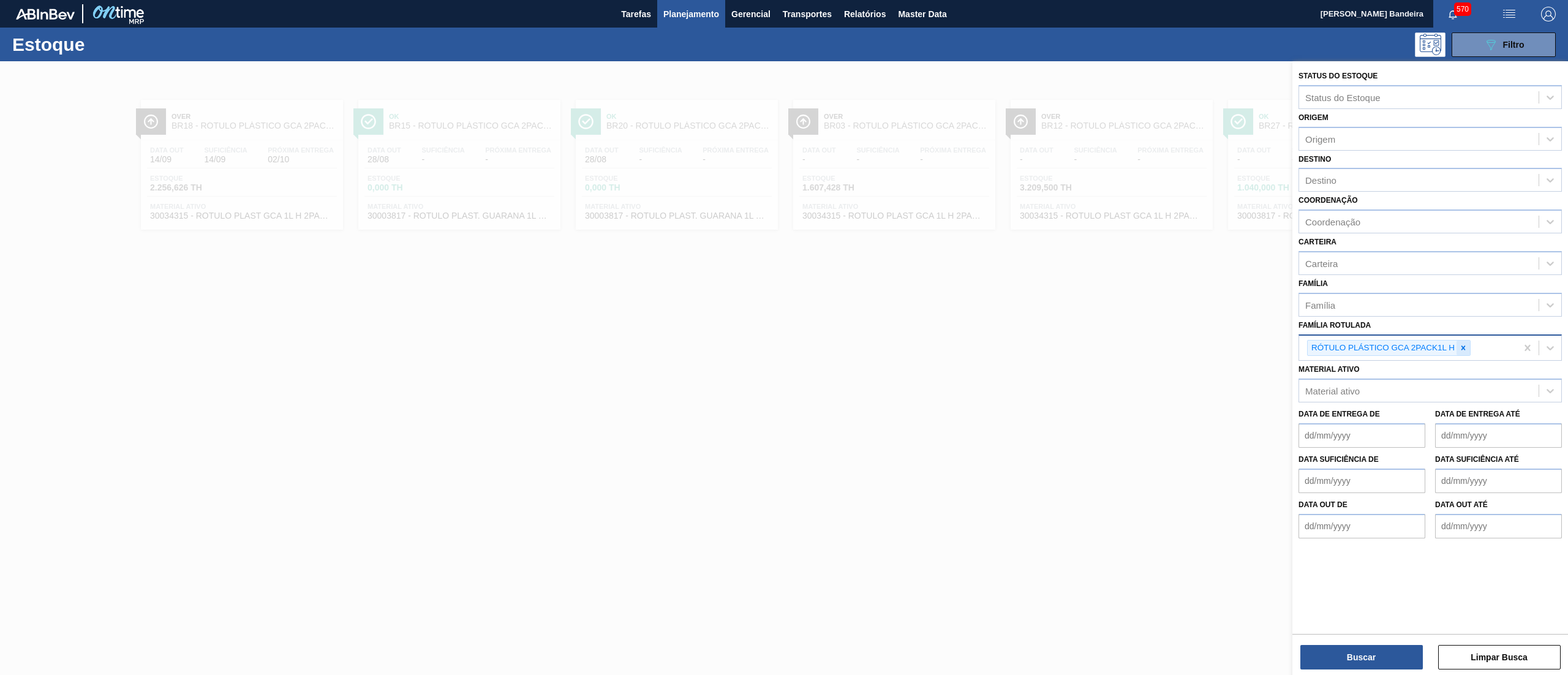
click at [1465, 348] on icon at bounding box center [1463, 347] width 8 height 8
click at [1346, 301] on div "Família" at bounding box center [1419, 304] width 239 height 18
click at [1358, 241] on div "Carteira Carteira" at bounding box center [1430, 253] width 264 height 41
click at [1371, 217] on div "Coordenação" at bounding box center [1419, 222] width 239 height 18
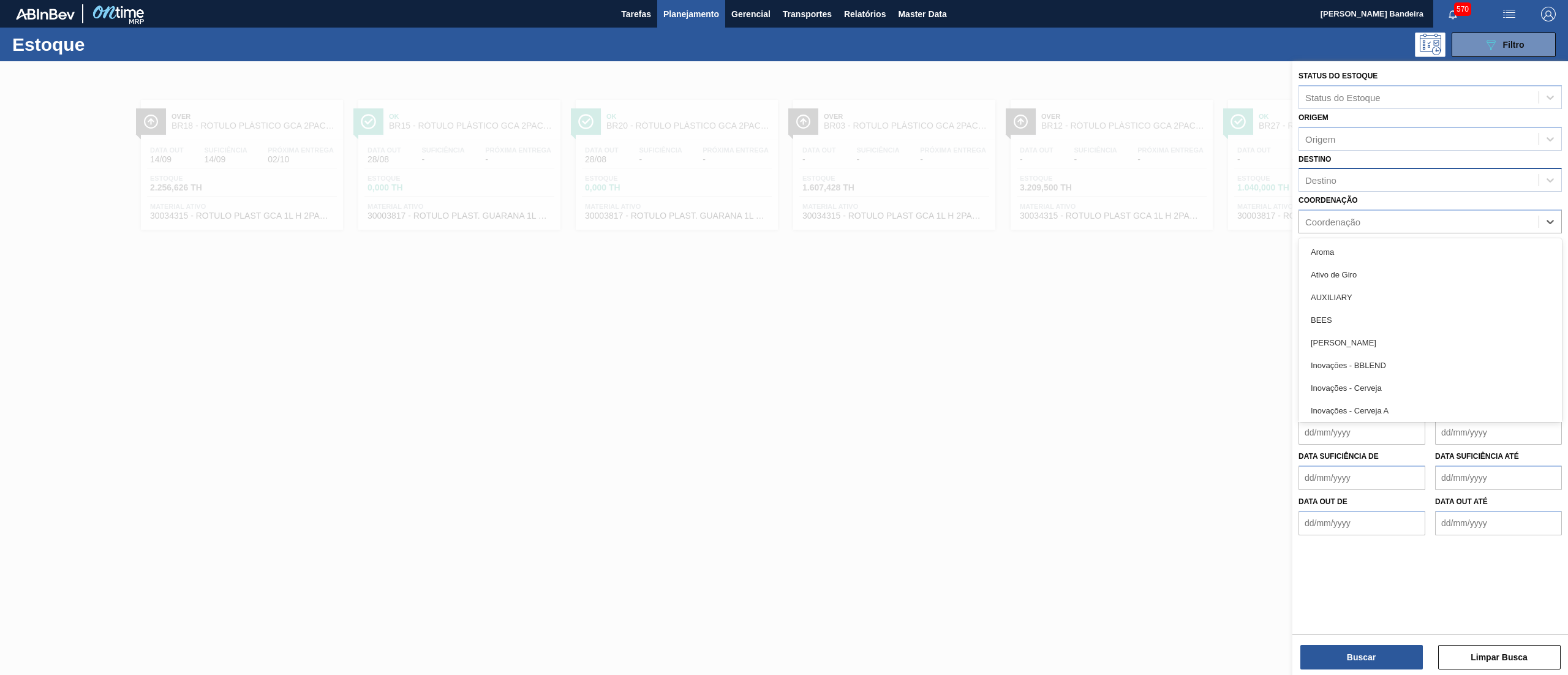
click at [1350, 179] on div "Destino" at bounding box center [1419, 180] width 239 height 18
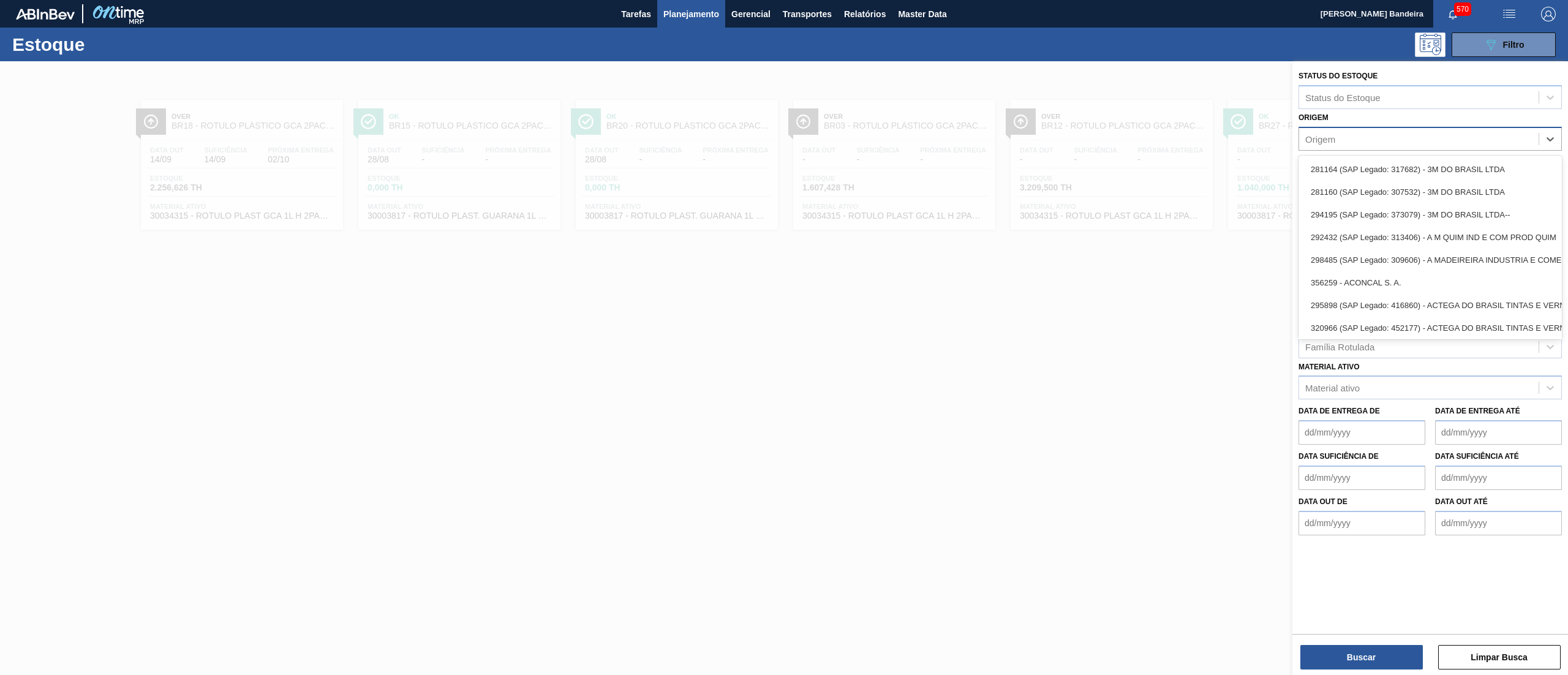
click at [1346, 146] on div "Origem" at bounding box center [1419, 139] width 239 height 18
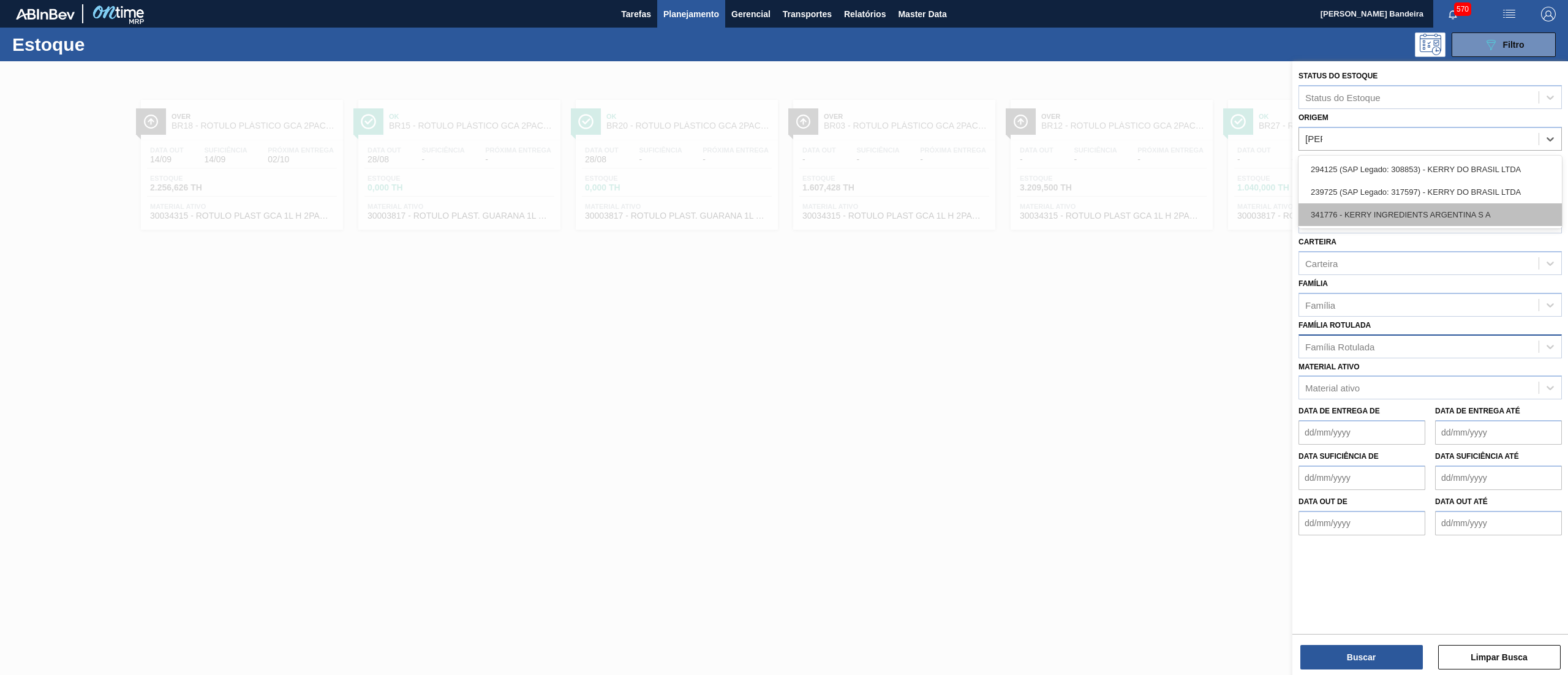
type input "kerry"
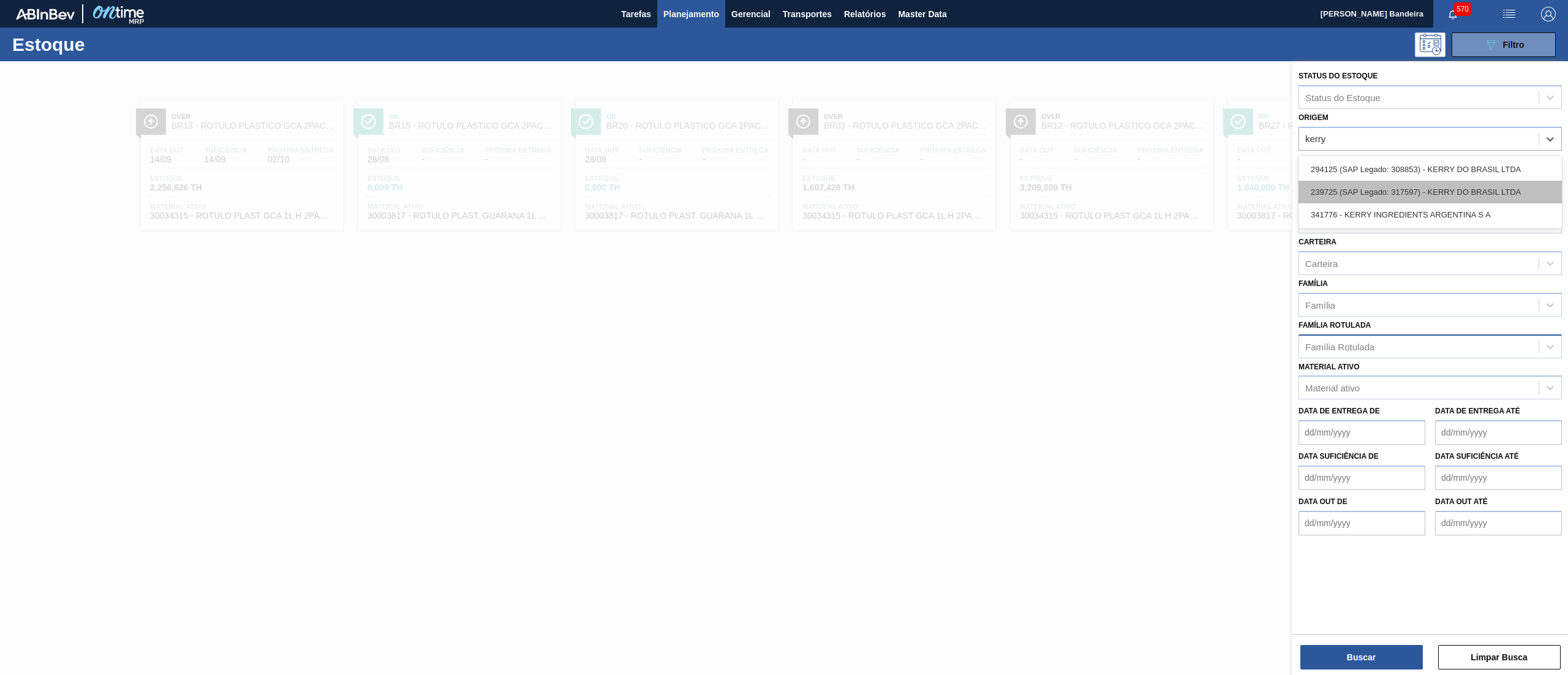
click at [1348, 193] on div "239725 (SAP Legado: 317597) - KERRY DO BRASIL LTDA" at bounding box center [1430, 192] width 264 height 23
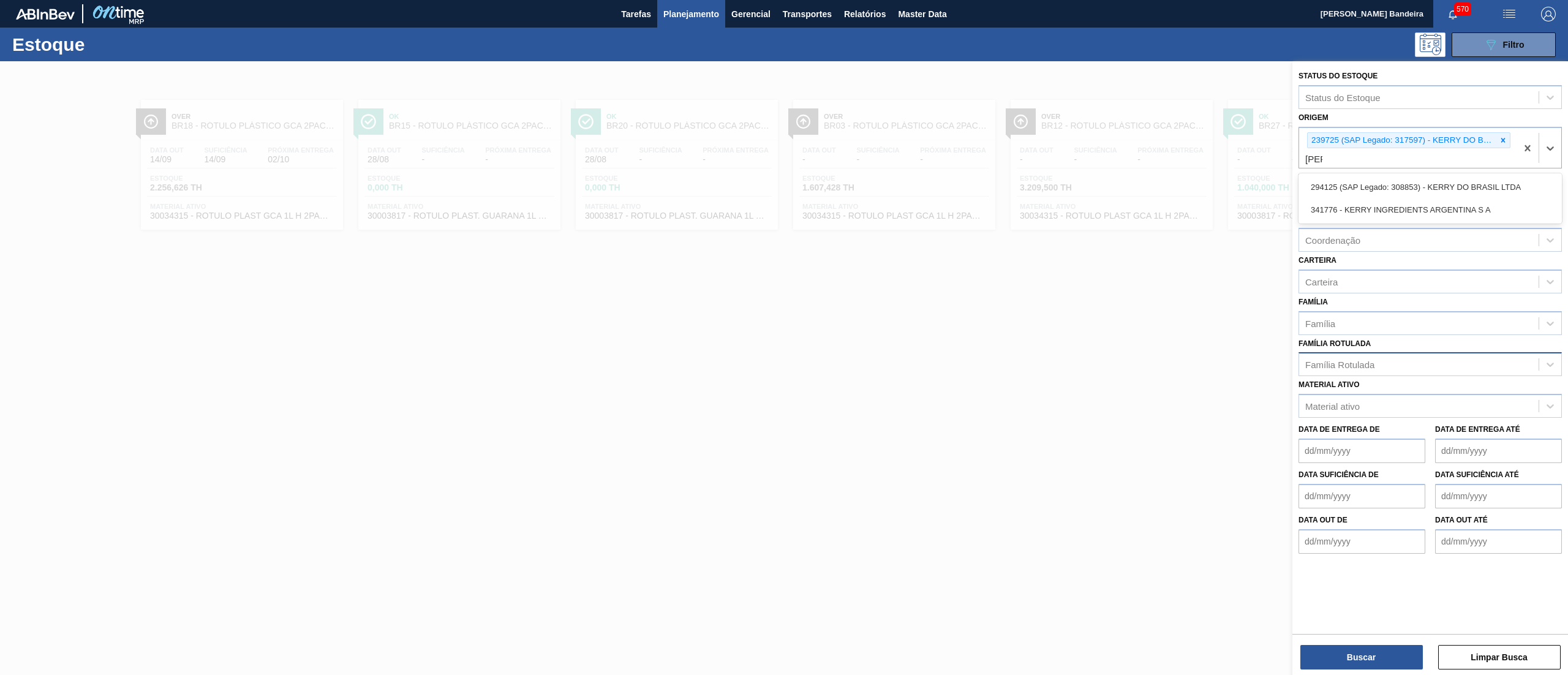
type input "kerry"
click at [1353, 184] on div "294125 (SAP Legado: 308853) - KERRY DO BRASIL LTDA" at bounding box center [1430, 187] width 264 height 23
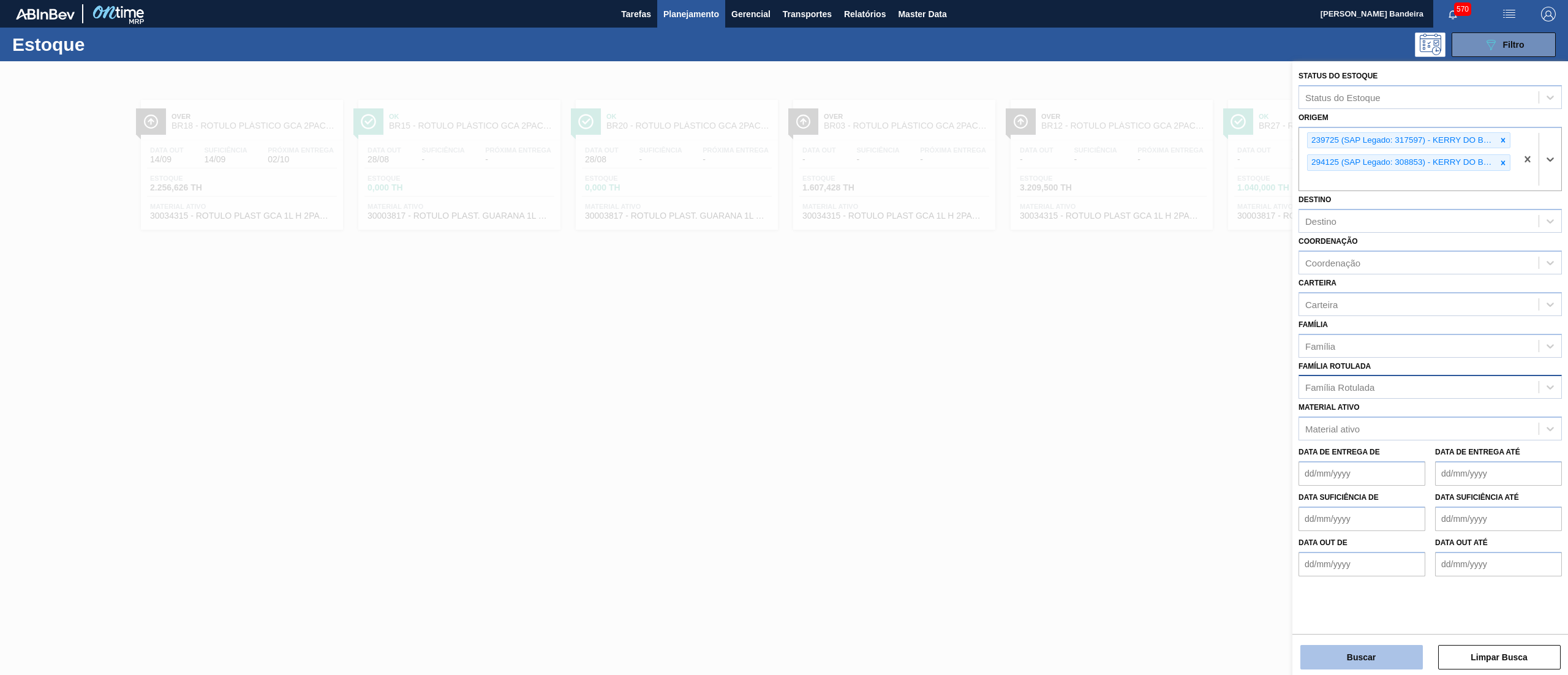
click at [1335, 653] on button "Buscar" at bounding box center [1362, 657] width 122 height 24
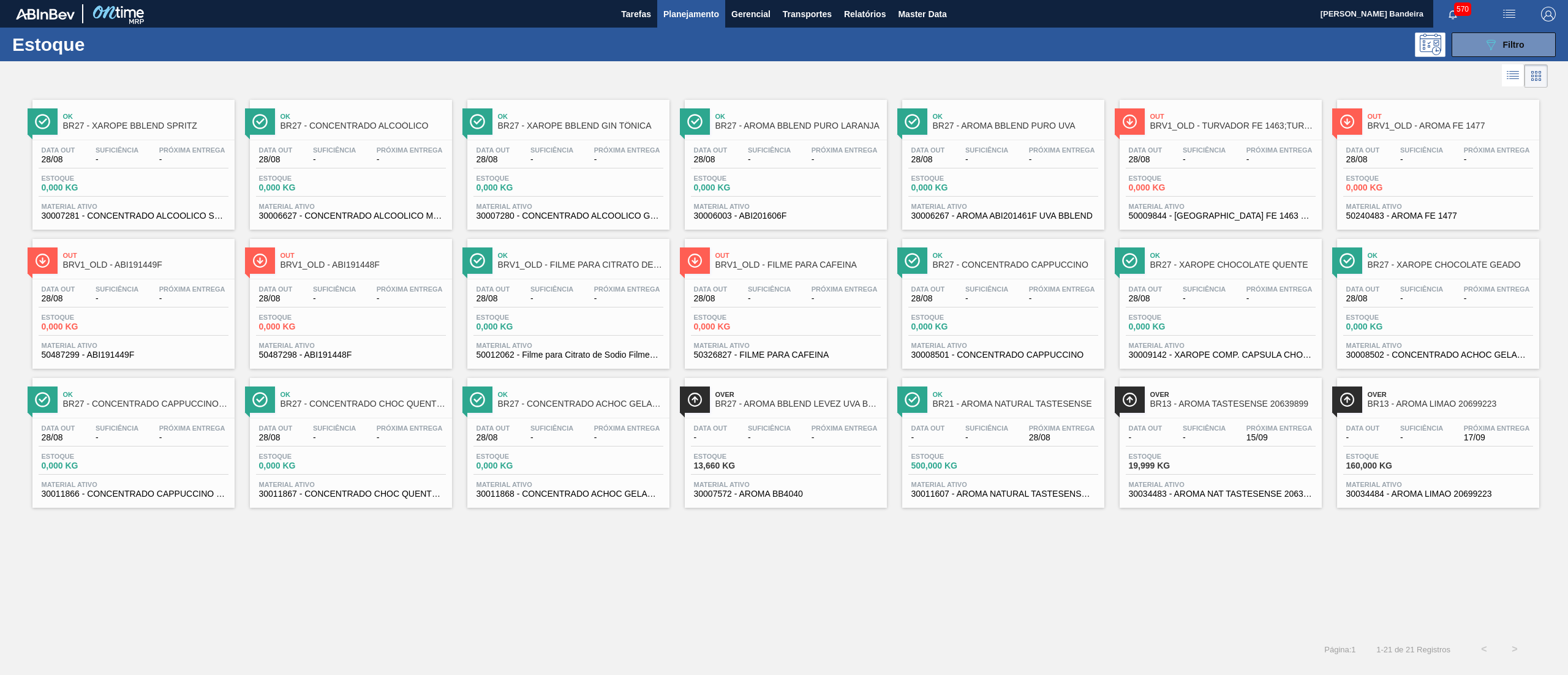
click at [1251, 488] on span "Material ativo" at bounding box center [1220, 485] width 184 height 8
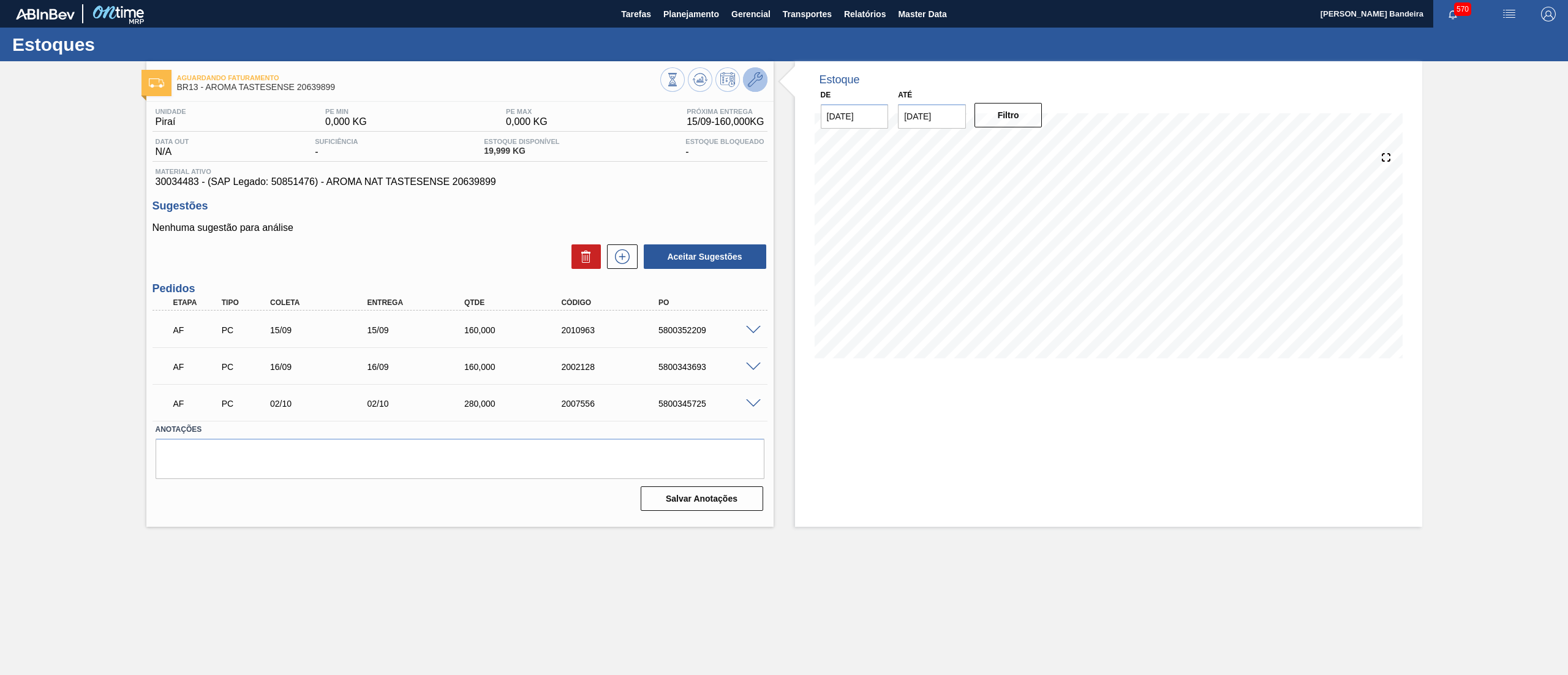
click at [755, 83] on icon at bounding box center [755, 79] width 15 height 15
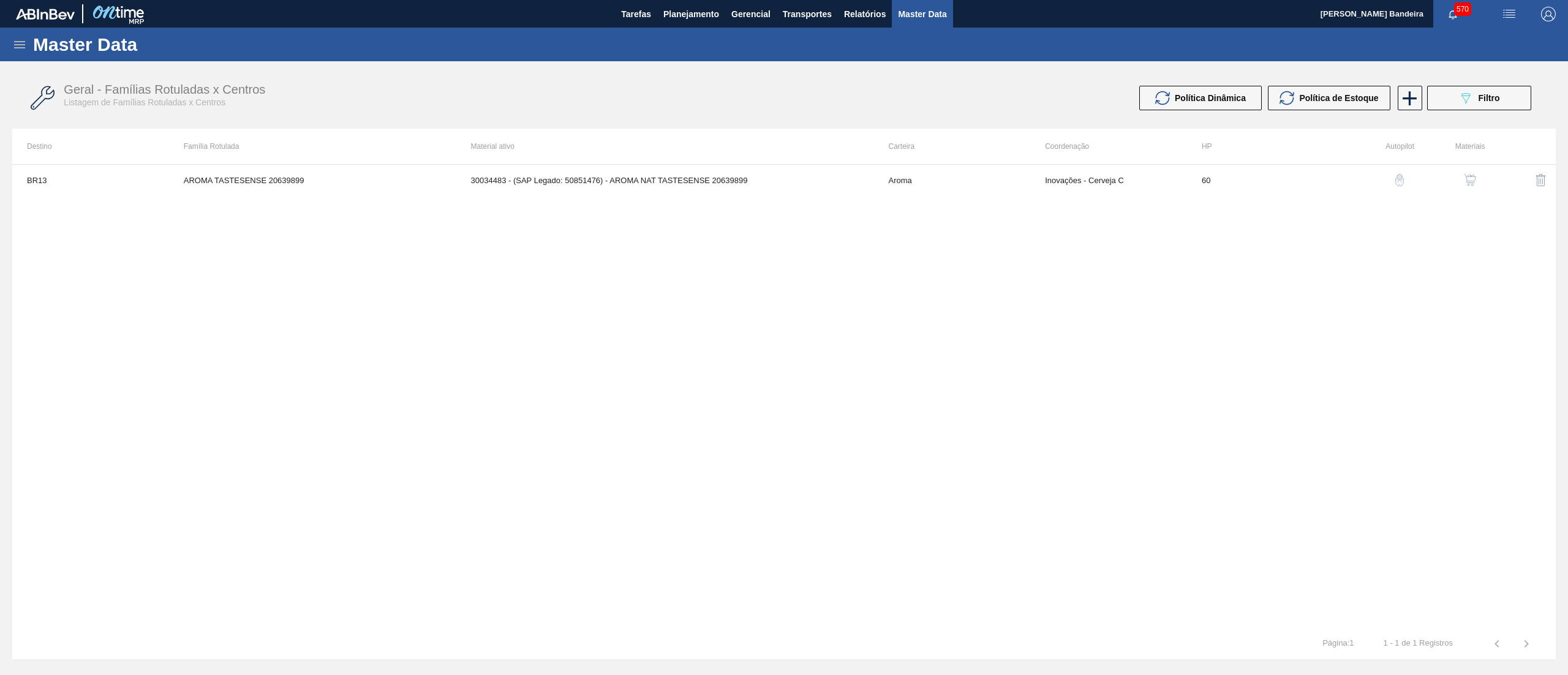
click at [1476, 178] on img "button" at bounding box center [1469, 180] width 12 height 12
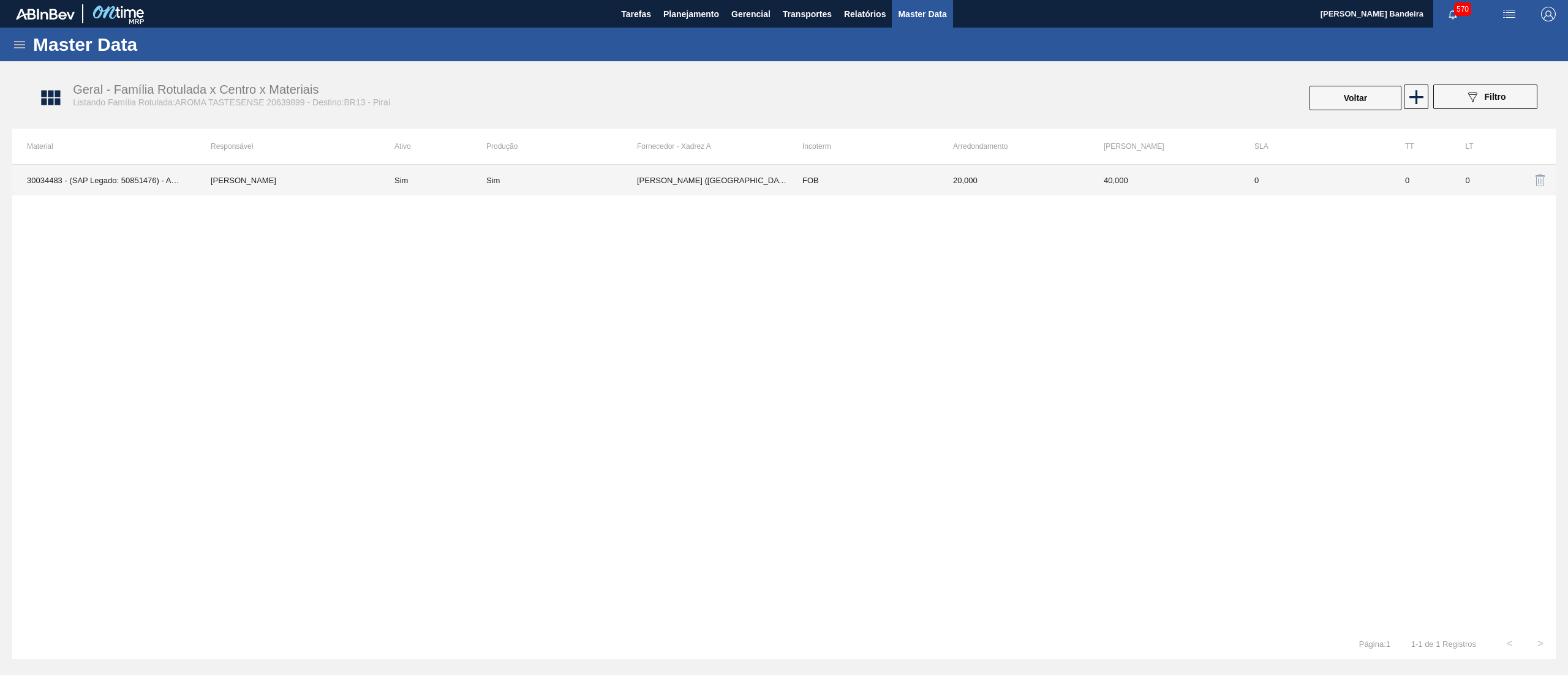
click at [911, 187] on td "FOB" at bounding box center [863, 180] width 151 height 31
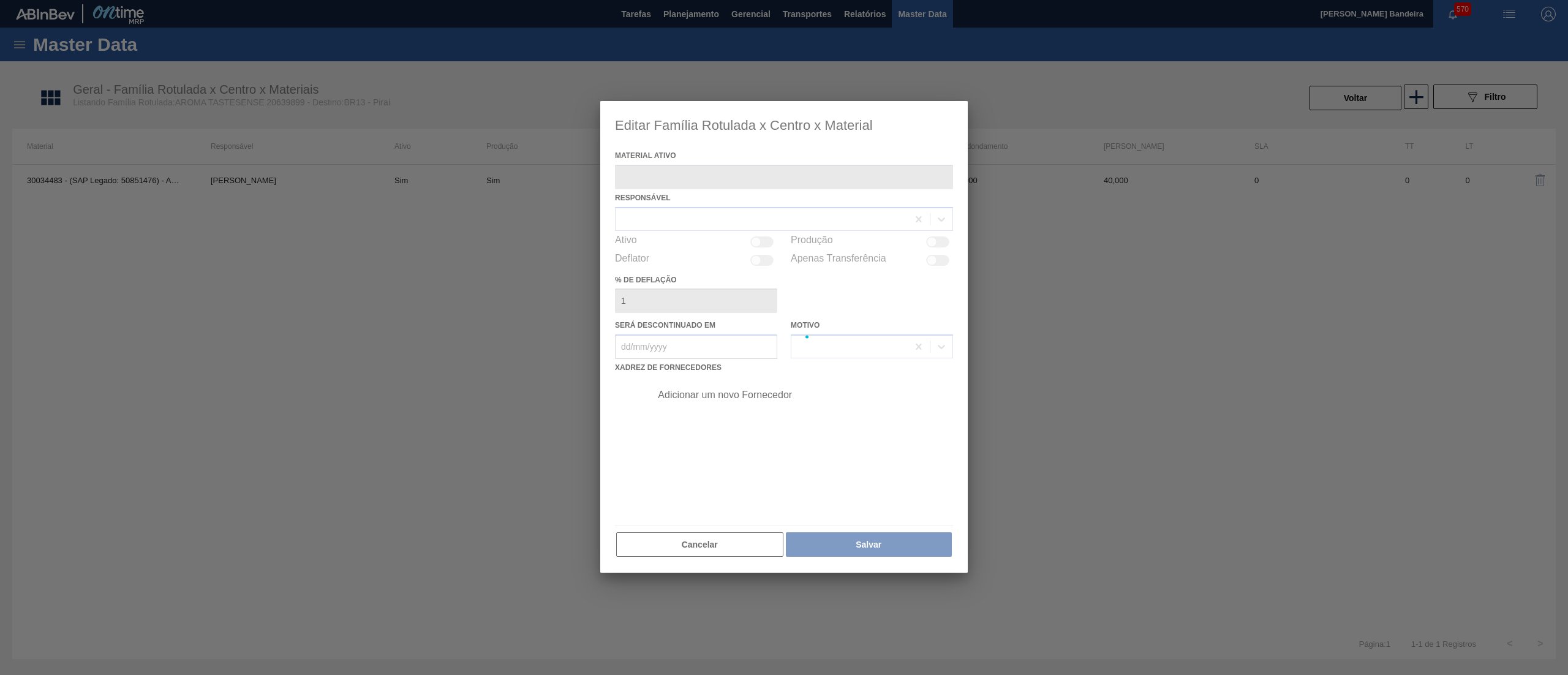
type ativo "30034483 - (SAP Legado: 50851476) - AROMA NAT TASTESENSE 20639899"
checkbox input "true"
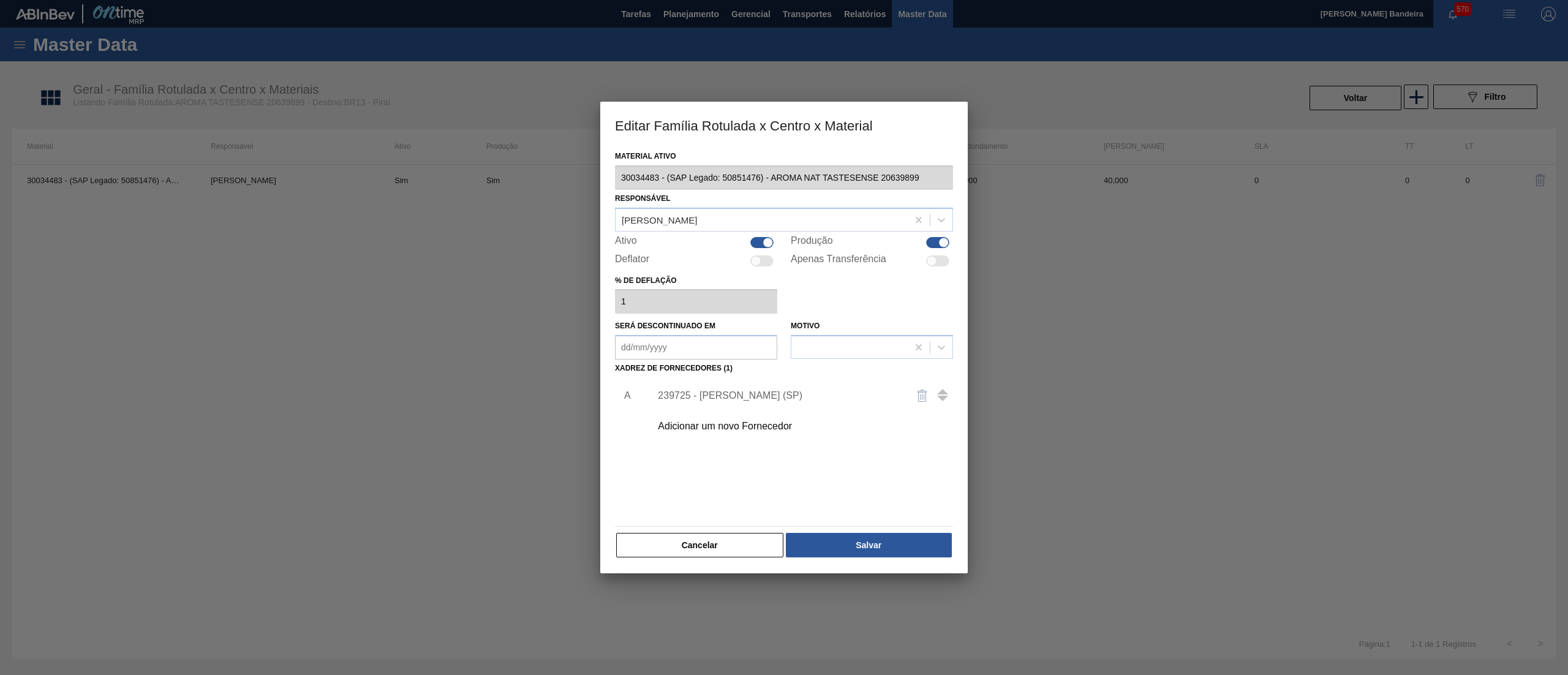
click at [686, 395] on div "239725 - [PERSON_NAME] (SP)" at bounding box center [778, 395] width 240 height 11
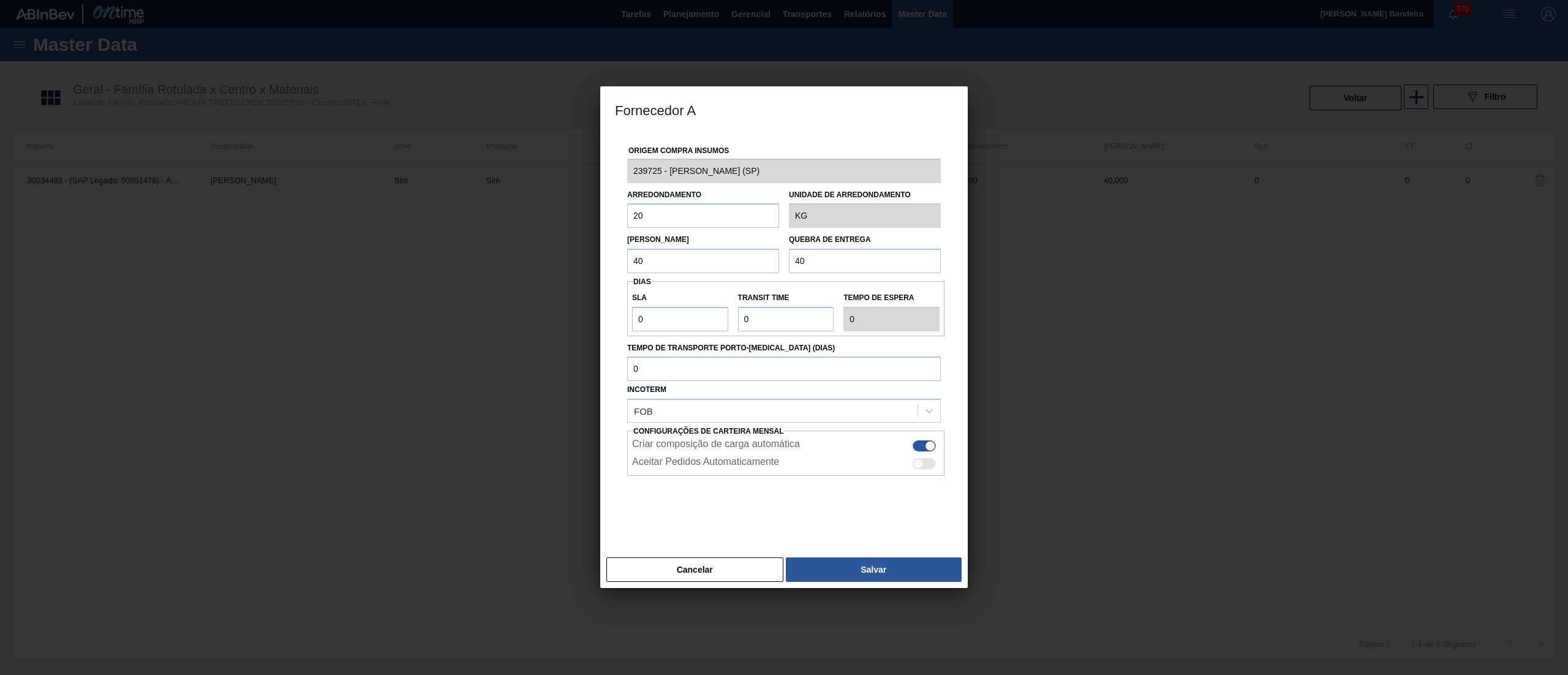
click at [588, 183] on div "Fornecedor A Origem Compra Insumos 239725 - KERRY - BARUERI ([GEOGRAPHIC_DATA])…" at bounding box center [784, 338] width 1568 height 675
click at [728, 567] on button "Cancelar" at bounding box center [695, 569] width 177 height 24
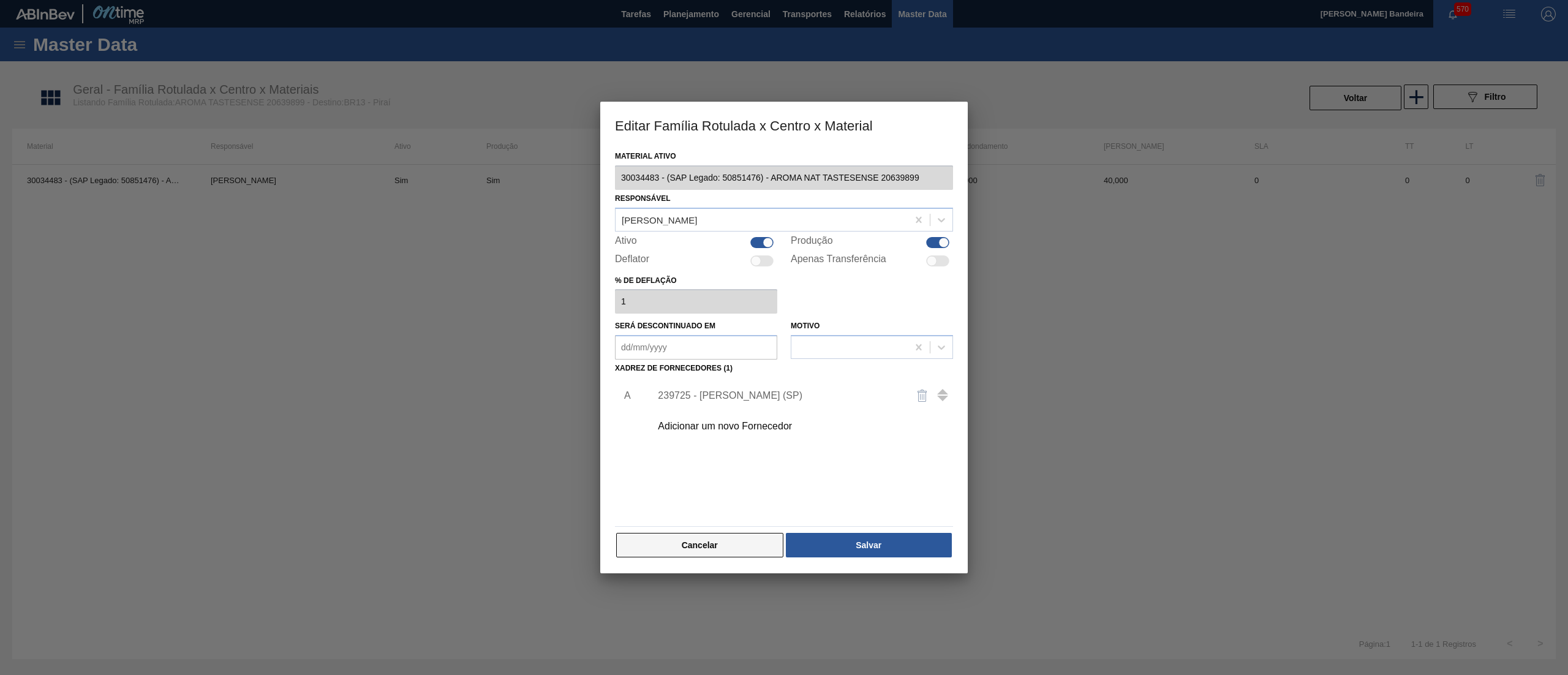
click at [736, 548] on button "Cancelar" at bounding box center [699, 545] width 167 height 24
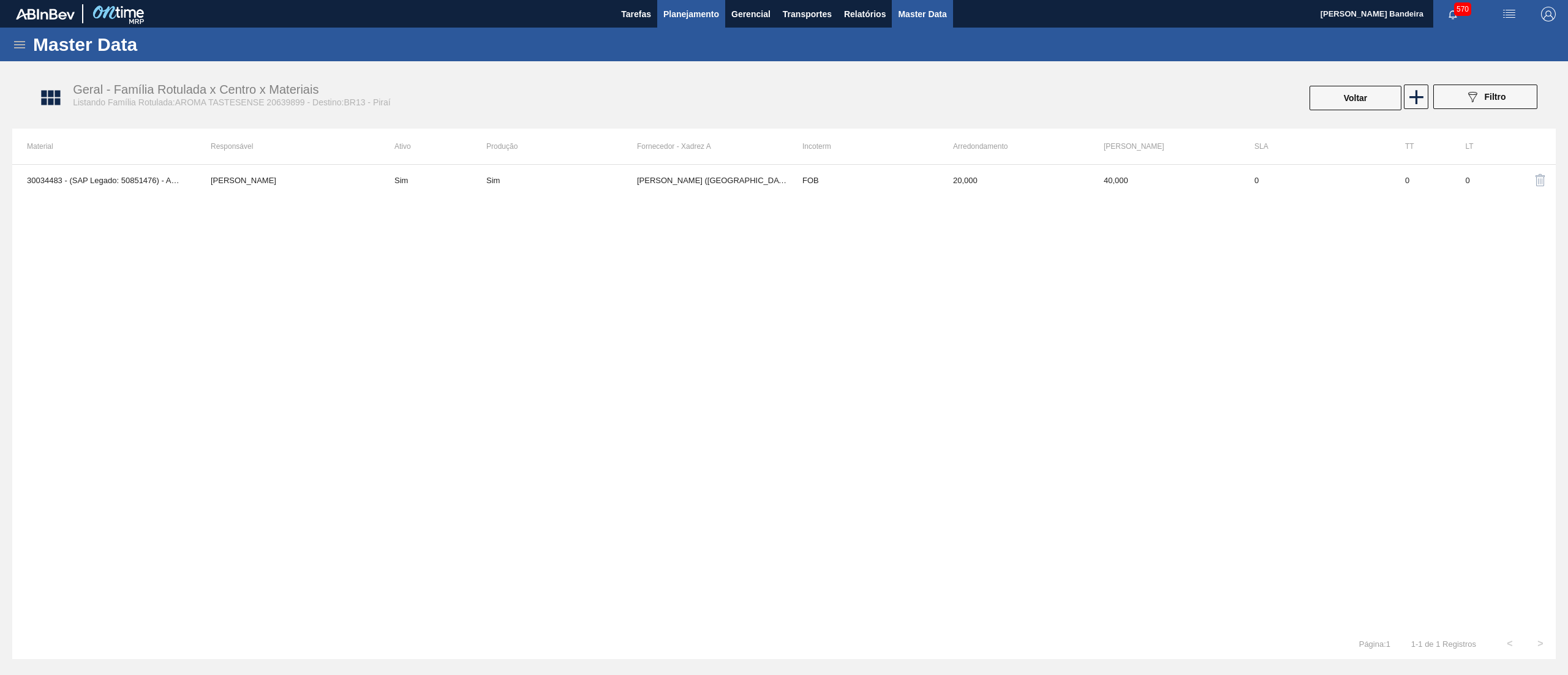
click at [695, 24] on button "Planejamento" at bounding box center [691, 13] width 68 height 27
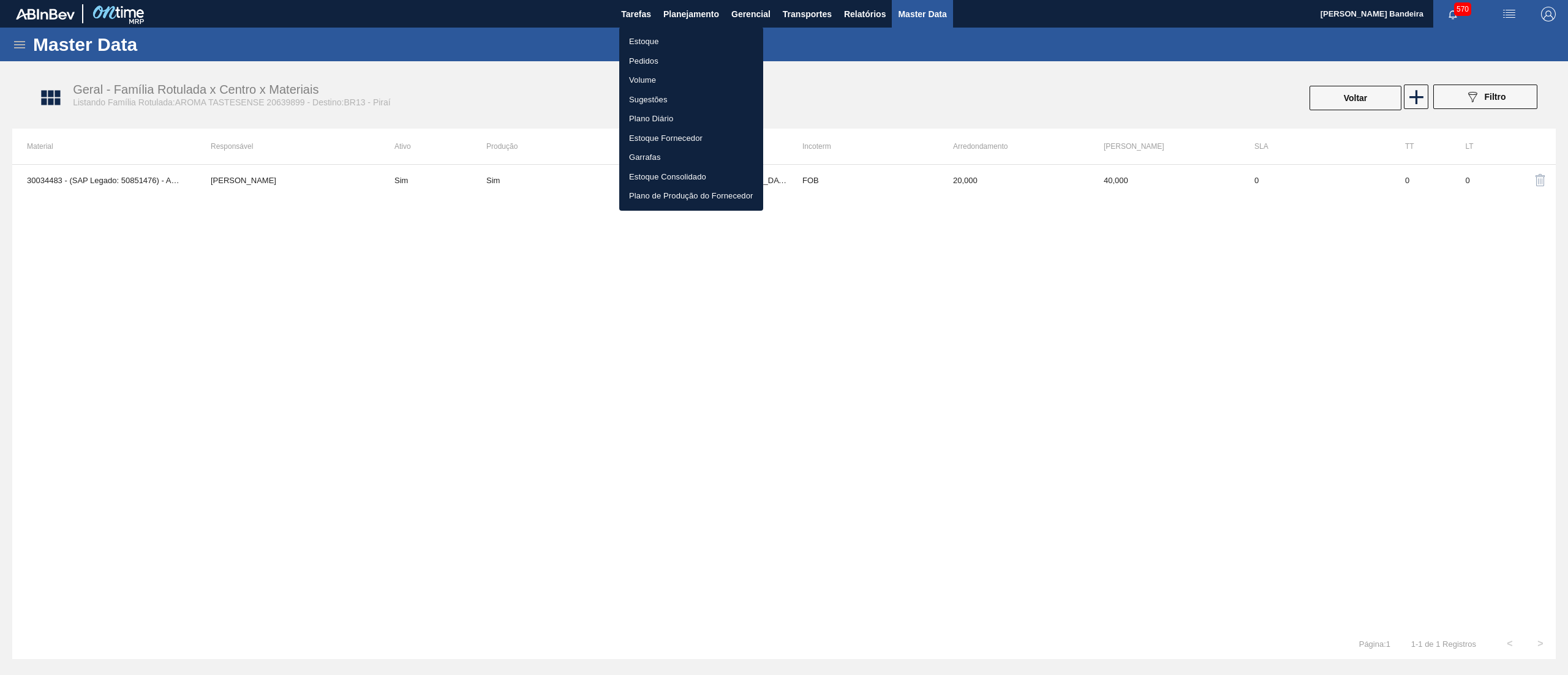
click at [690, 43] on li "Estoque" at bounding box center [691, 41] width 144 height 20
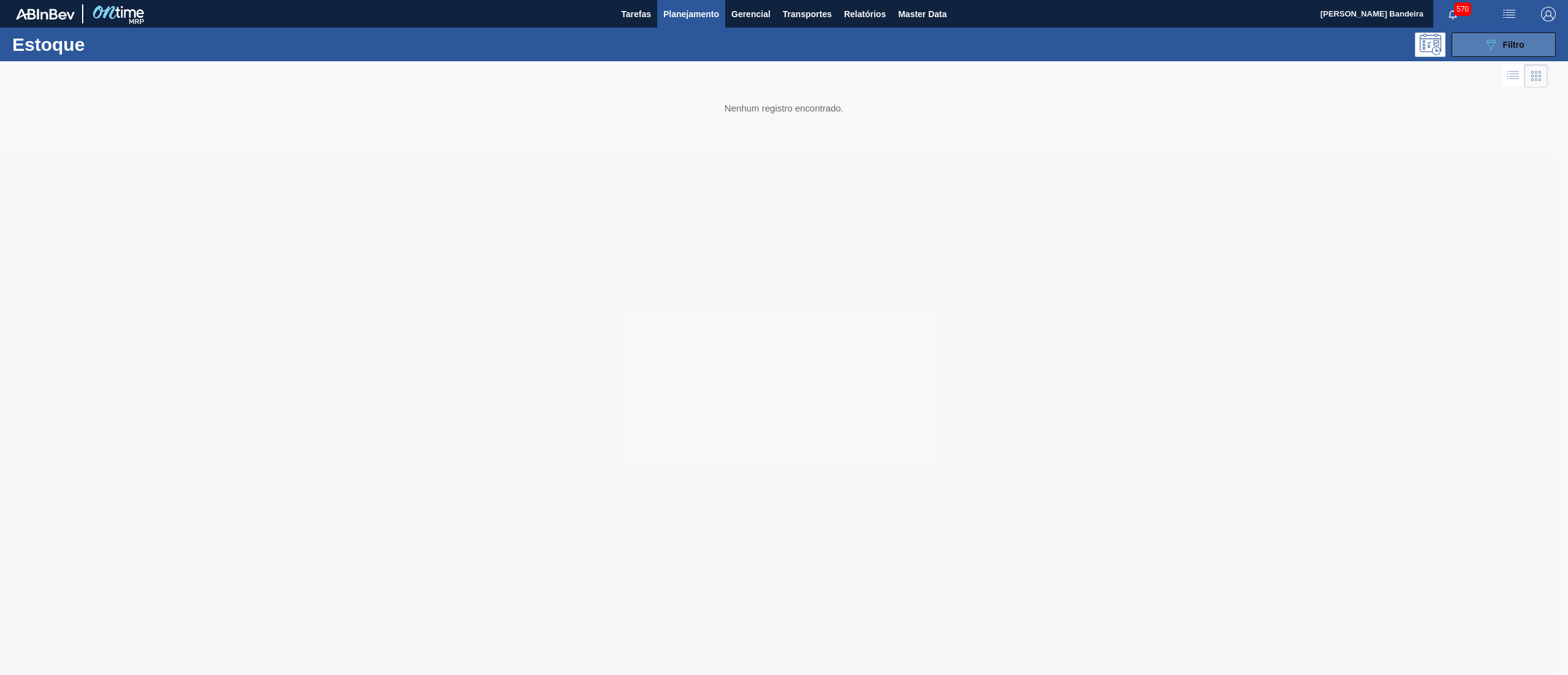
click at [1503, 40] on span "Filtro" at bounding box center [1514, 45] width 22 height 10
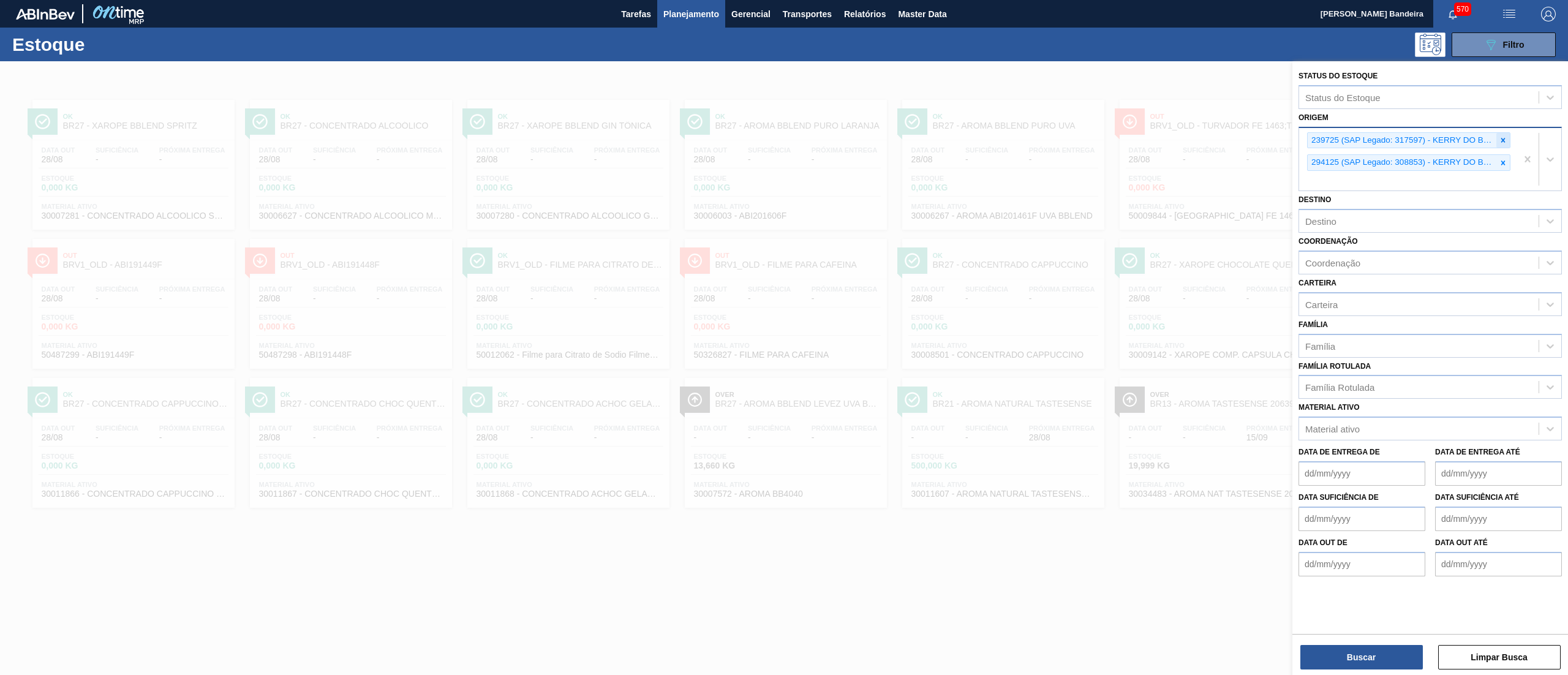
click at [1502, 137] on icon at bounding box center [1502, 139] width 8 height 8
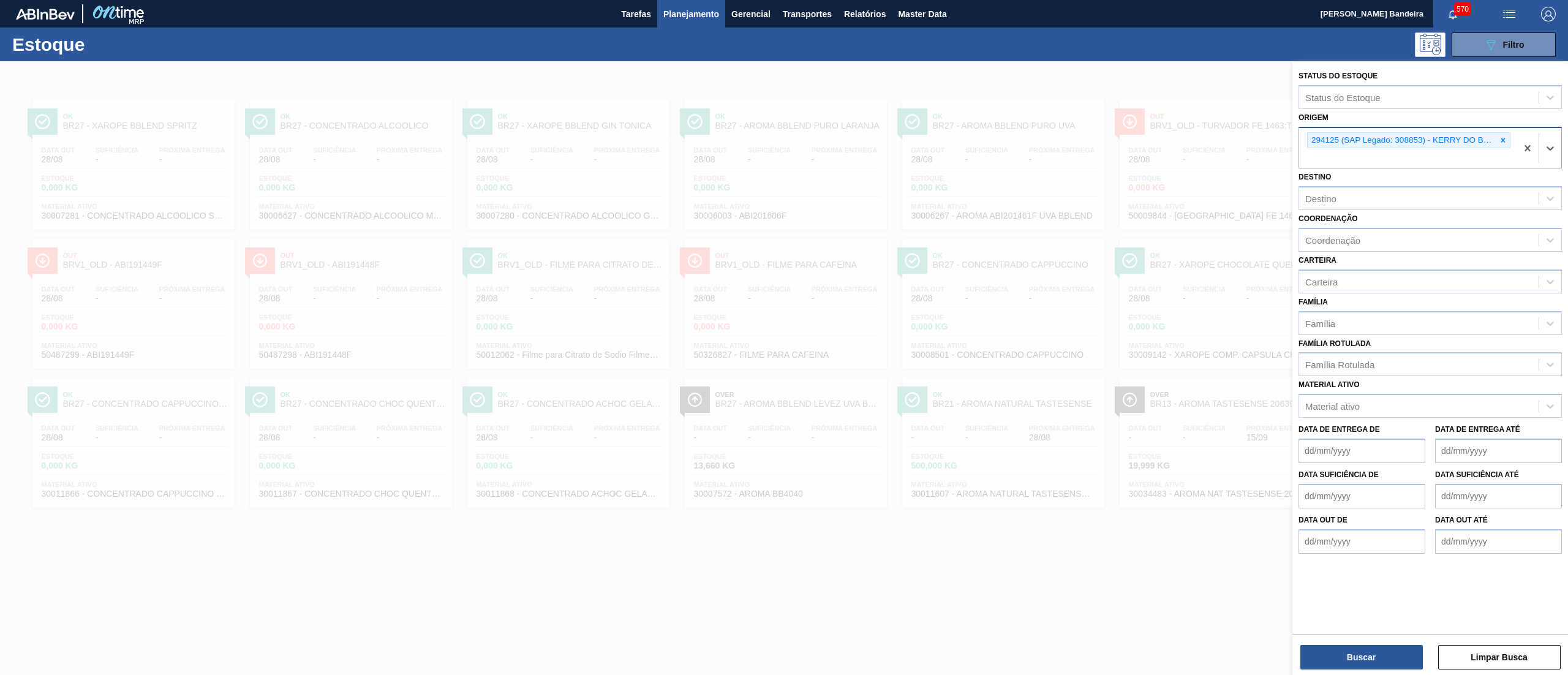
click at [1502, 137] on icon at bounding box center [1502, 139] width 8 height 8
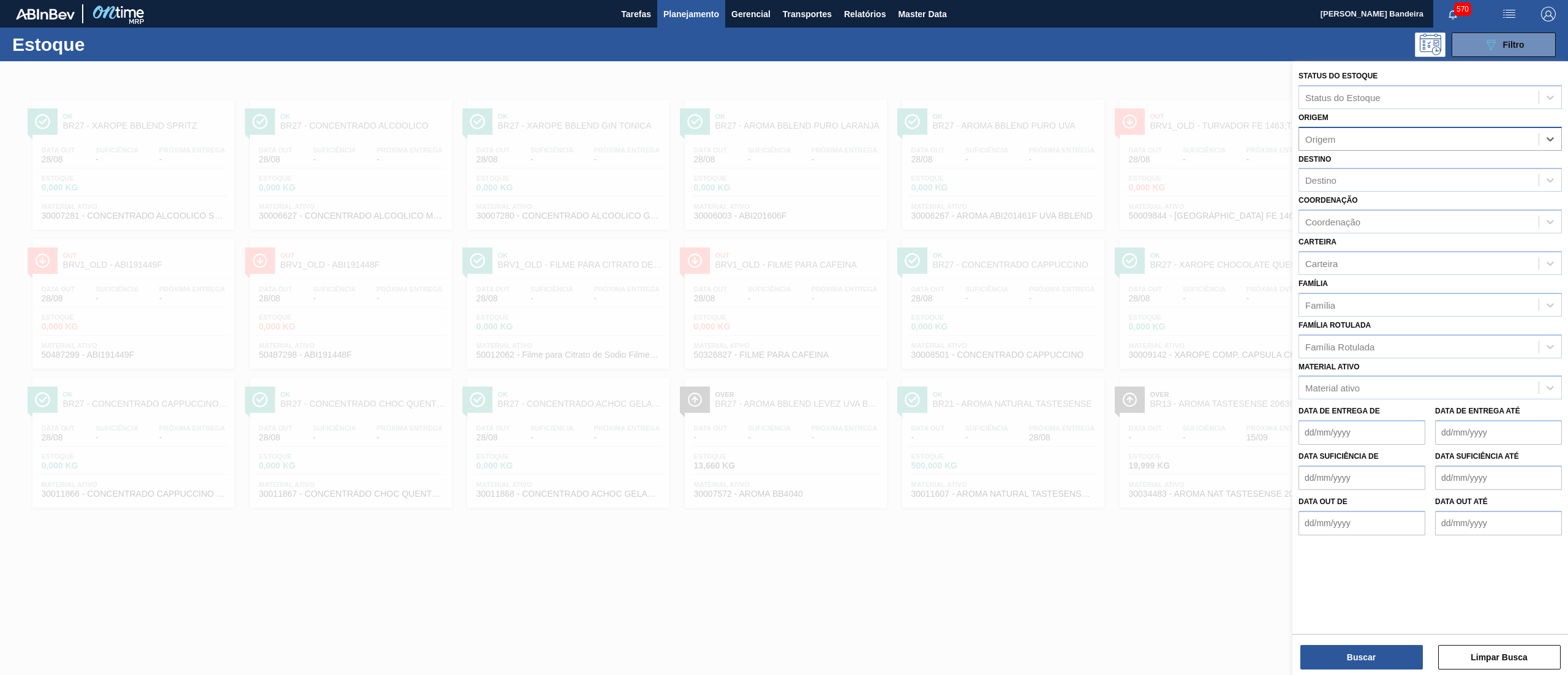
paste input "239725"
type input "239725"
click at [1485, 159] on div "239725 (SAP Legado: 317597) - KERRY DO BRASIL LTDA" at bounding box center [1430, 169] width 264 height 23
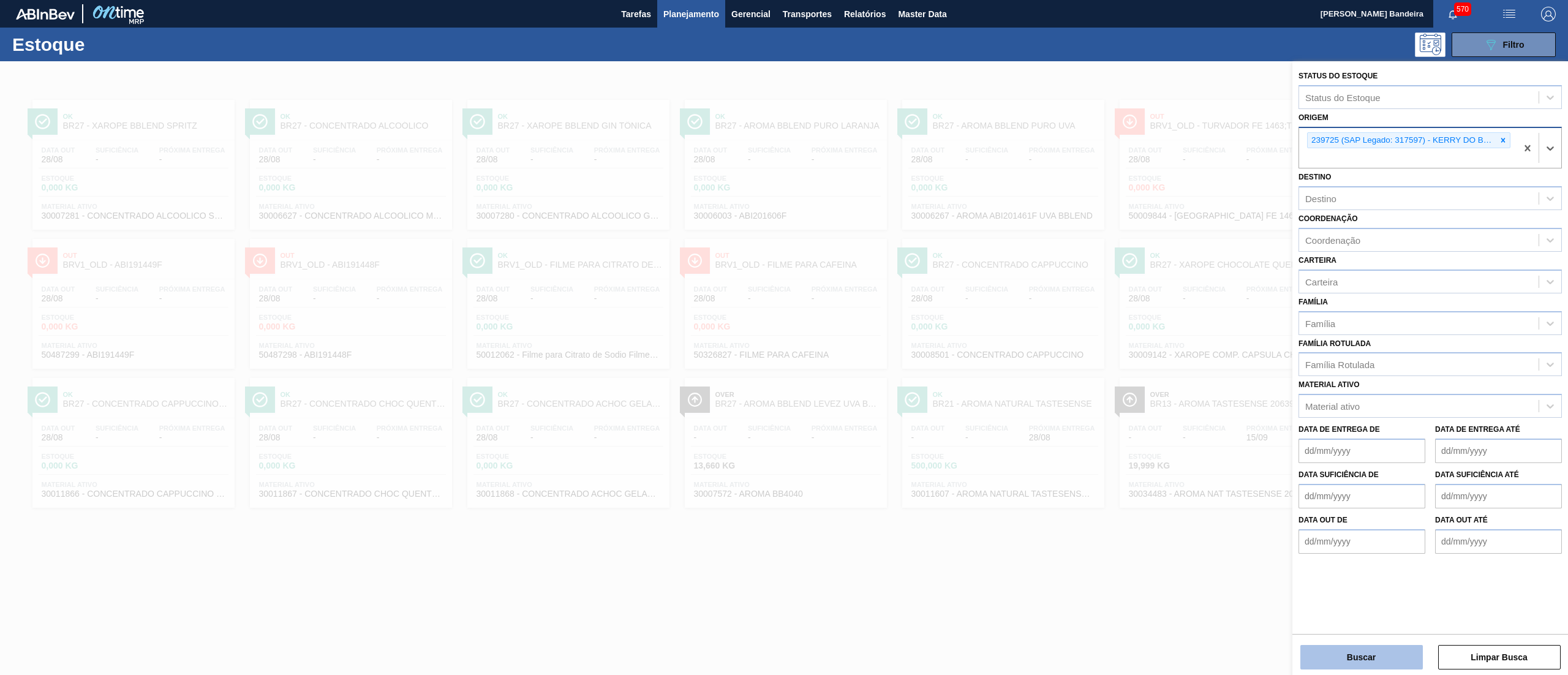
click at [1352, 651] on button "Buscar" at bounding box center [1362, 657] width 122 height 24
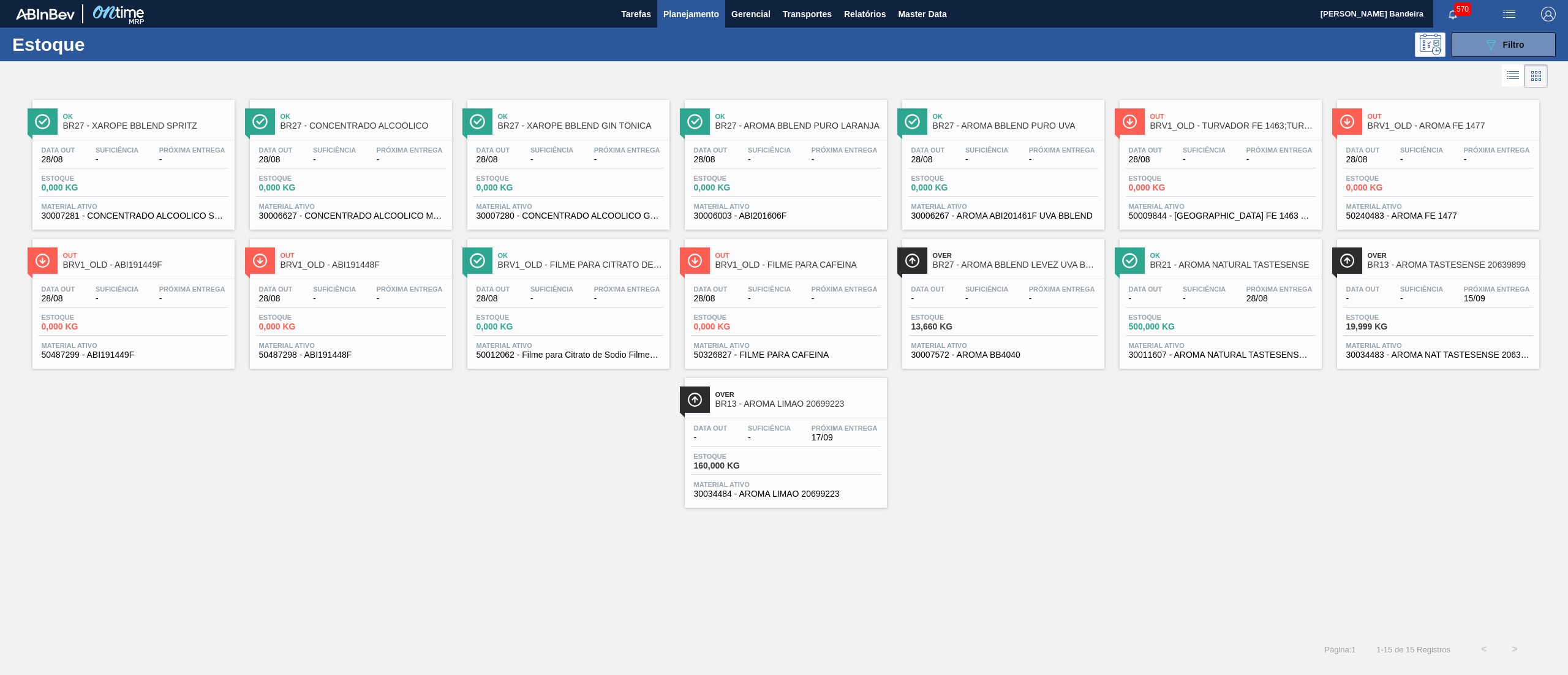
click at [1459, 359] on span "30034483 - AROMA NAT TASTESENSE 20639899" at bounding box center [1438, 355] width 184 height 9
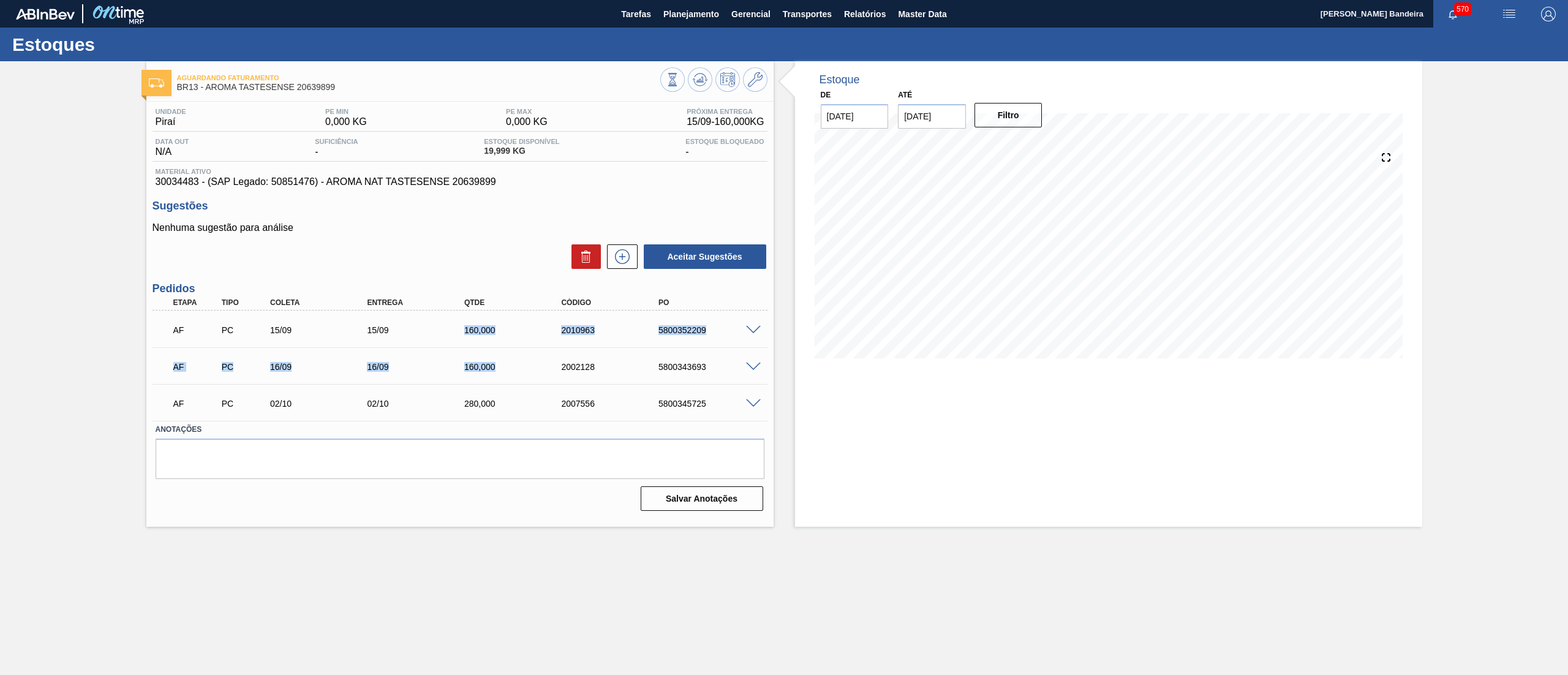
drag, startPoint x: 497, startPoint y: 373, endPoint x: 463, endPoint y: 325, distance: 58.8
click at [463, 325] on div "AF PC 15/09 15/09 160,000 2010963 5800352209 Material 30034483 - AROMA NAT TAST…" at bounding box center [460, 366] width 615 height 110
drag, startPoint x: 334, startPoint y: 89, endPoint x: 204, endPoint y: 95, distance: 130.1
click at [204, 95] on div "Aguardando Faturamento BR13 - AROMA TASTESENSE 20639899" at bounding box center [418, 83] width 483 height 27
copy span "AROMA TASTESENSE 20639899"
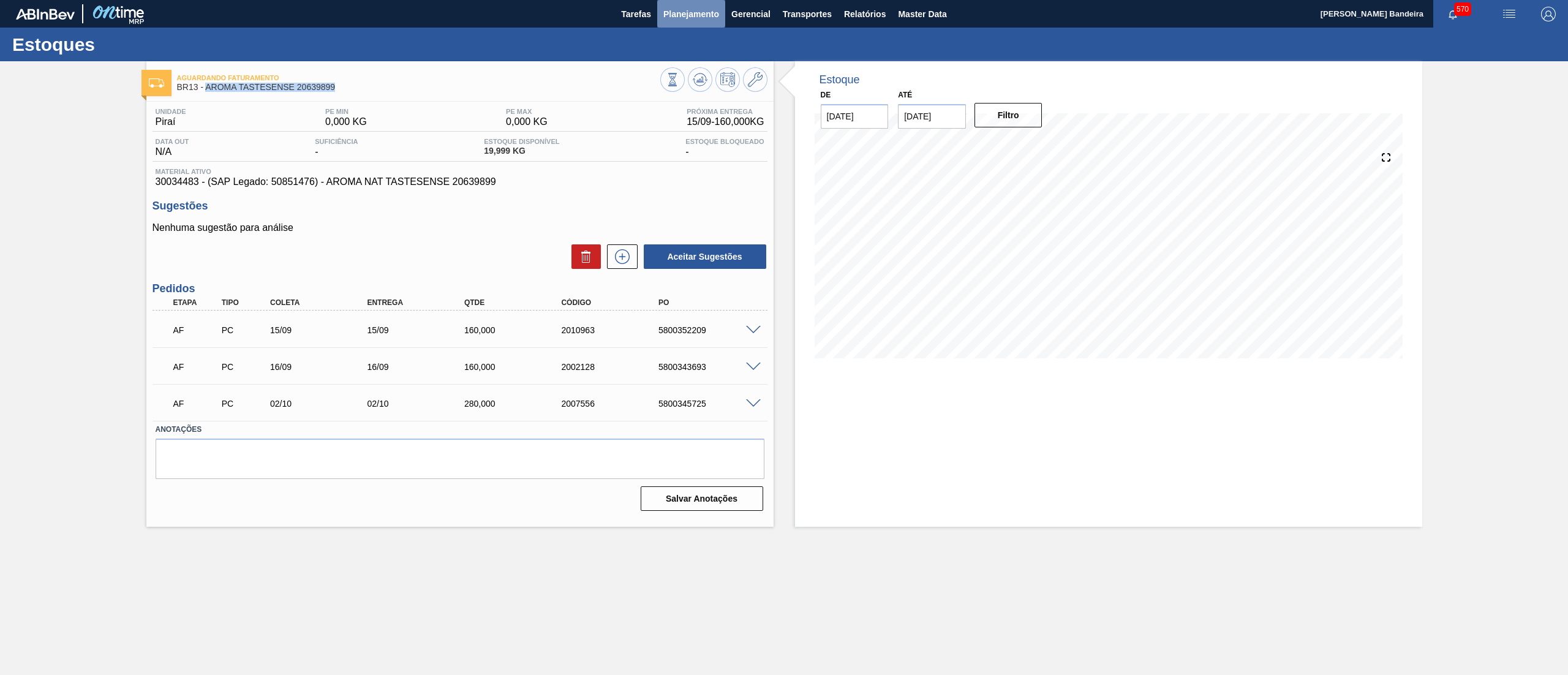
click at [687, 22] on button "Planejamento" at bounding box center [691, 13] width 68 height 27
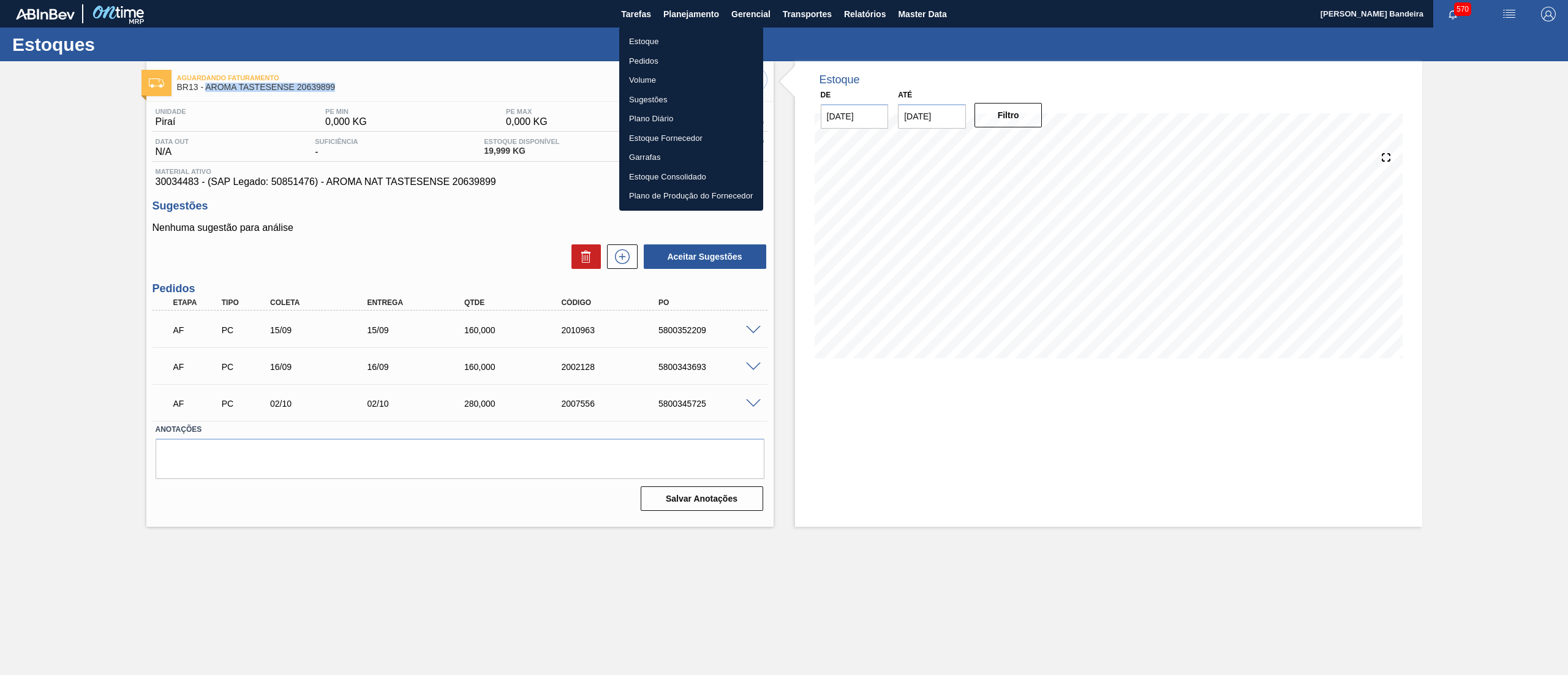
click at [681, 43] on li "Estoque" at bounding box center [691, 41] width 144 height 20
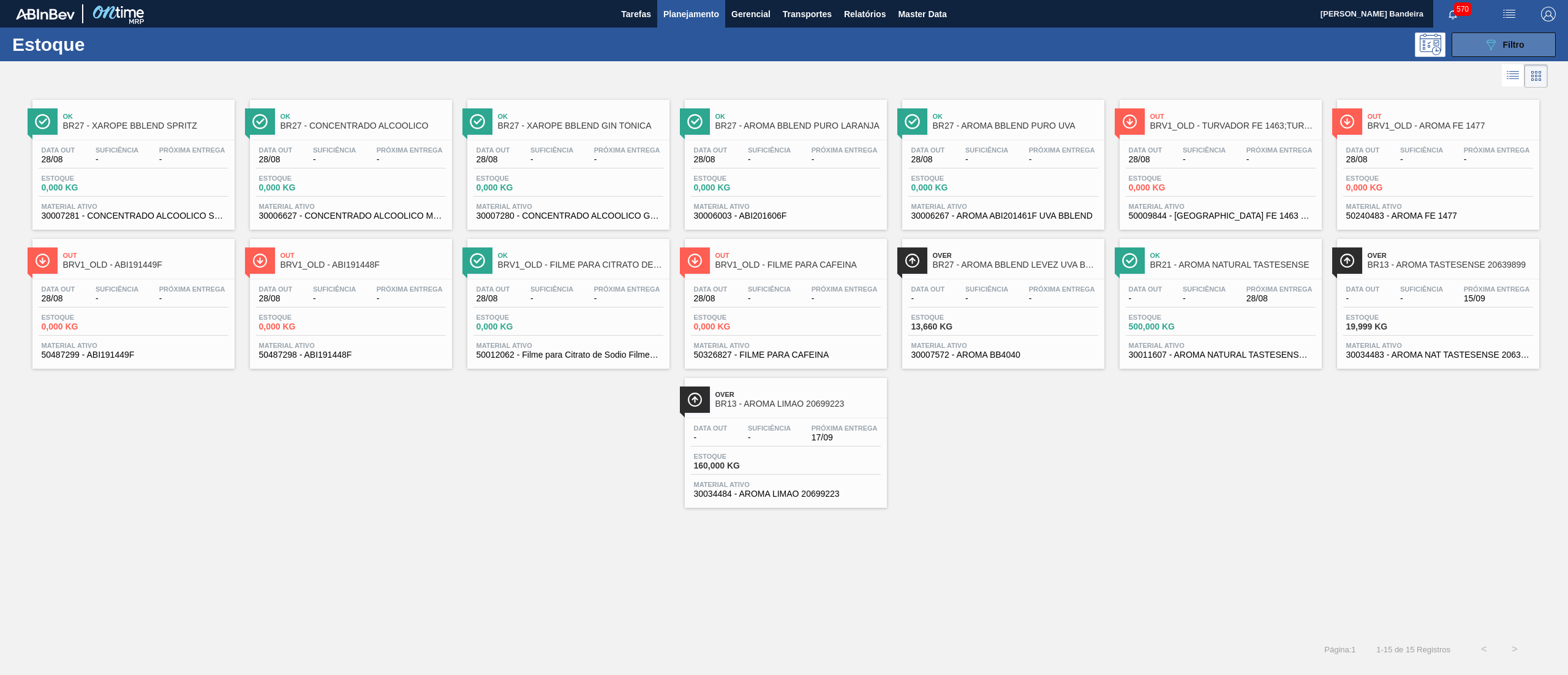
click at [1495, 46] on icon "089F7B8B-B2A5-4AFE-B5C0-19BA573D28AC" at bounding box center [1490, 45] width 15 height 15
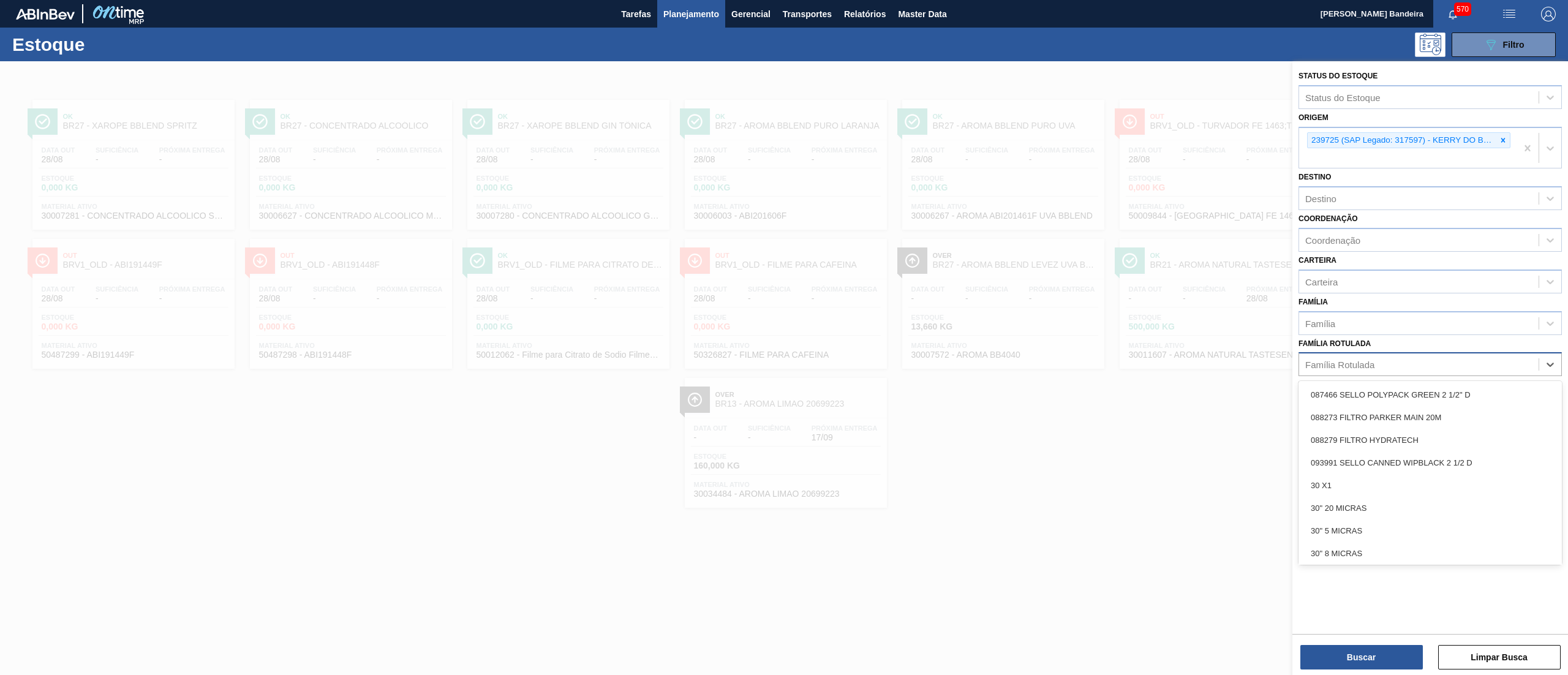
click at [1371, 361] on div "Família Rotulada" at bounding box center [1339, 365] width 69 height 10
paste Rotulada "AROMA TASTESENSE 20639899"
type Rotulada "AROMA TASTESENSE 20639899"
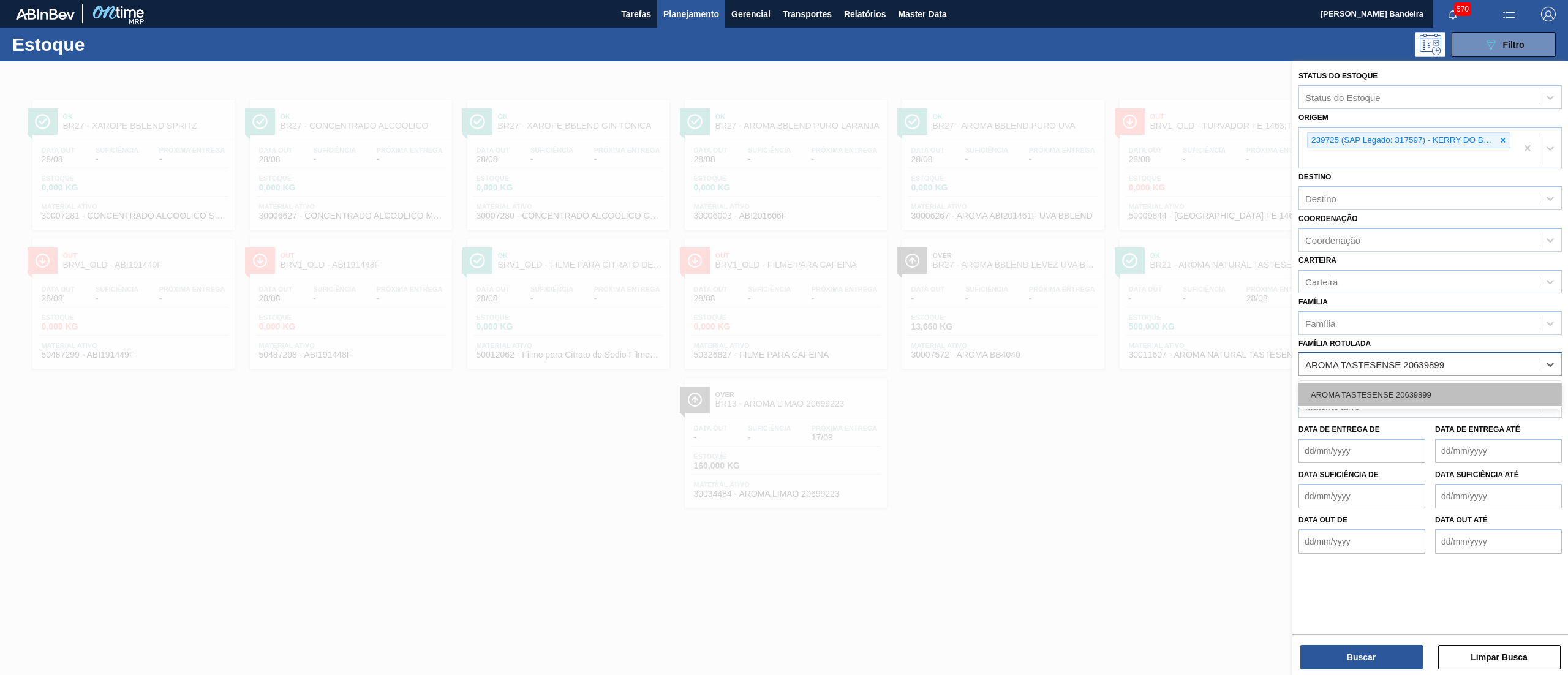
click at [1367, 385] on div "AROMA TASTESENSE 20639899" at bounding box center [1430, 395] width 264 height 23
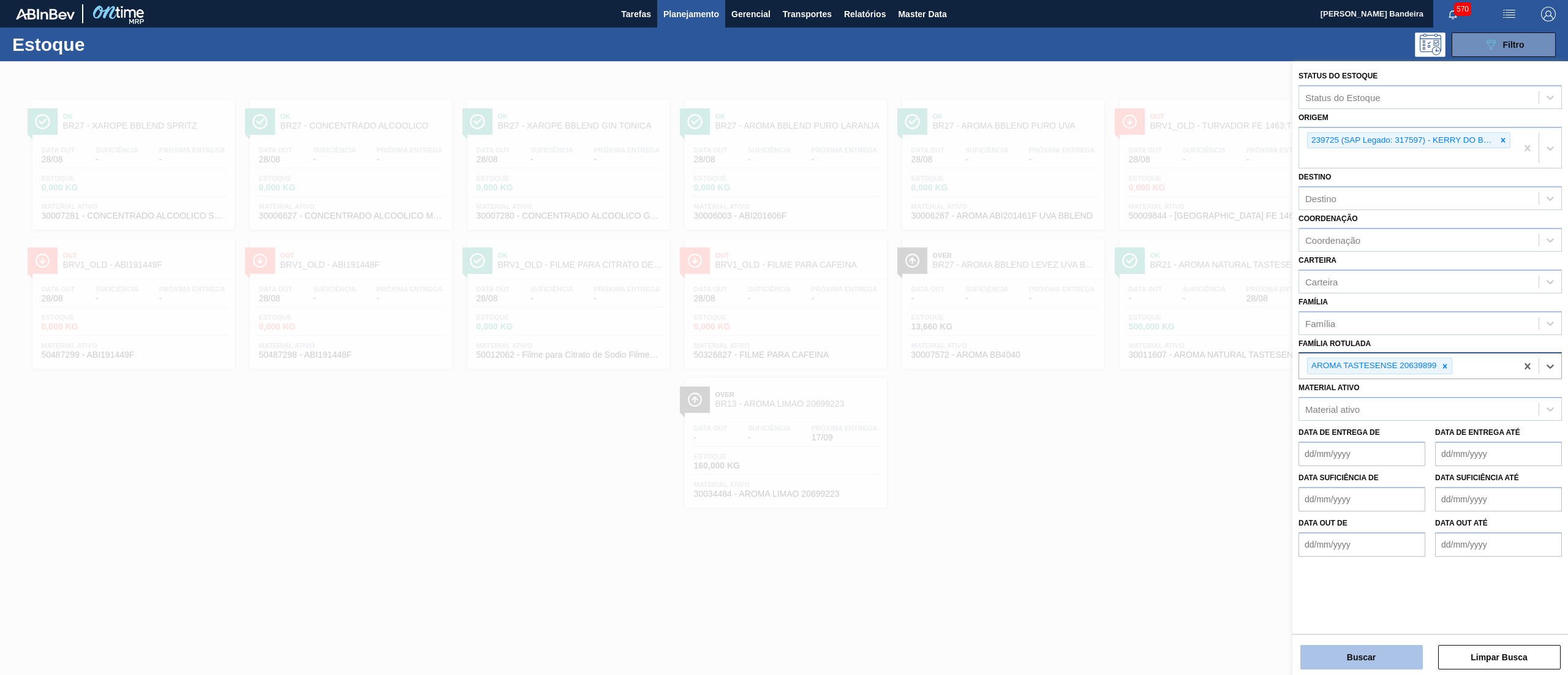
click at [1323, 656] on button "Buscar" at bounding box center [1362, 657] width 122 height 24
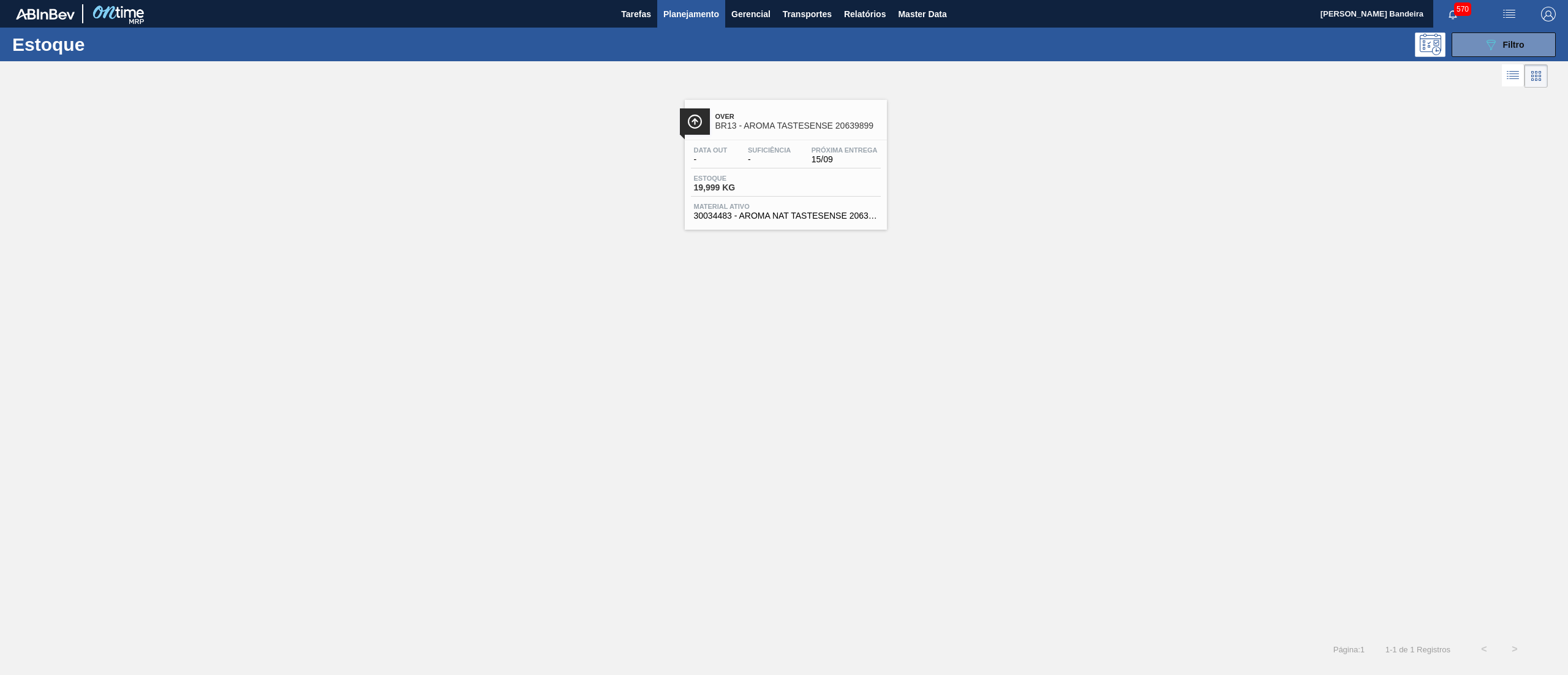
click at [767, 217] on span "30034483 - AROMA NAT TASTESENSE 20639899" at bounding box center [786, 216] width 184 height 9
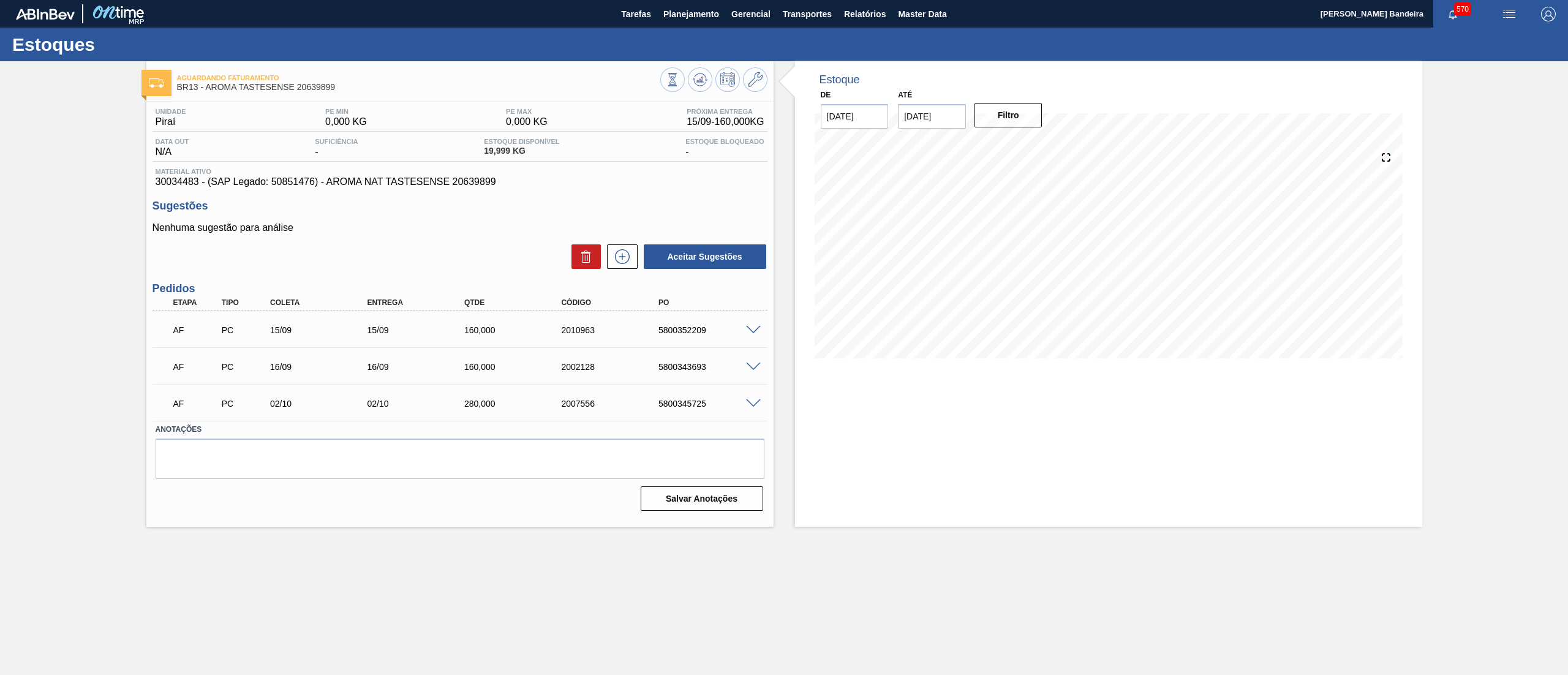
click at [750, 327] on span at bounding box center [753, 330] width 15 height 9
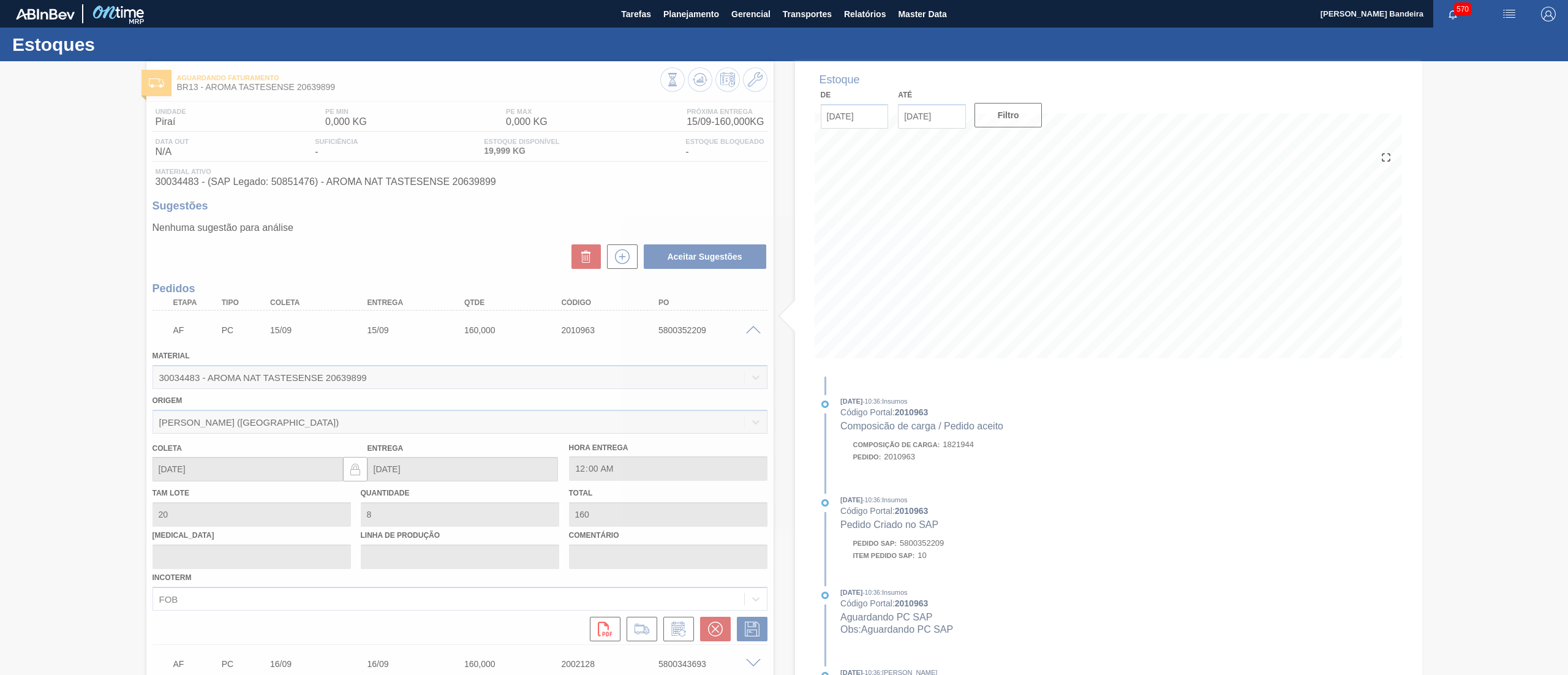
click at [750, 327] on div at bounding box center [784, 368] width 1568 height 614
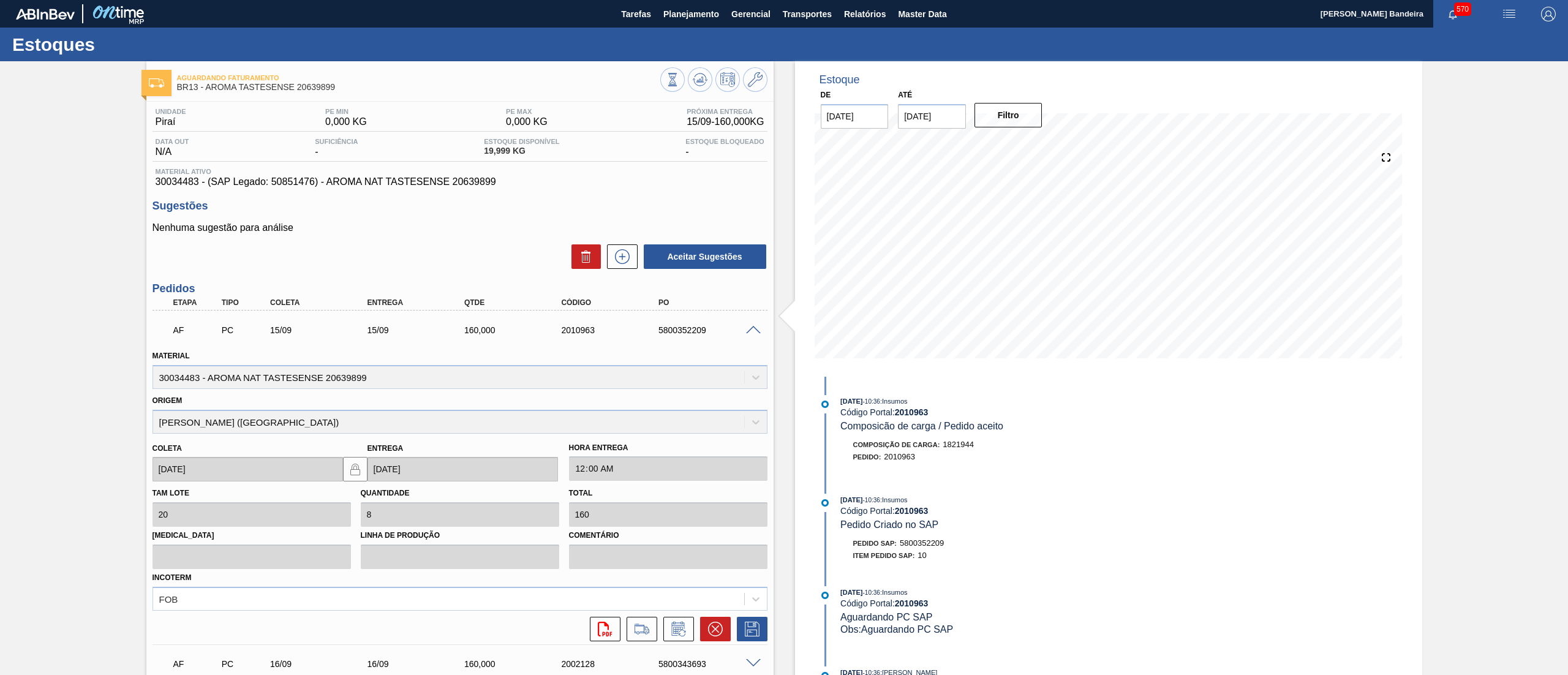
click at [750, 327] on span at bounding box center [753, 330] width 15 height 9
